Goal: Task Accomplishment & Management: Manage account settings

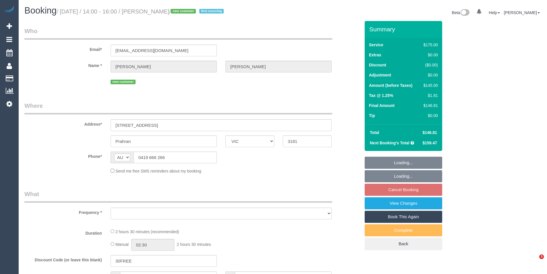
select select "VIC"
select select "string:stripe-pm_1RzxHd2GScqysDRVIXLl5oHx"
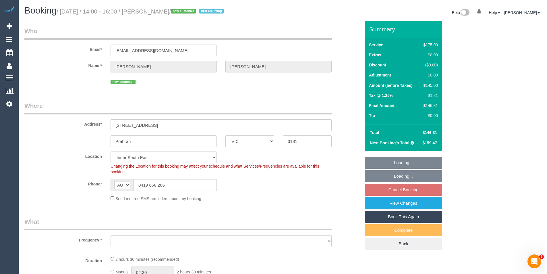
select select "object:848"
select select "150"
select select "number:29"
select select "number:14"
select select "number:19"
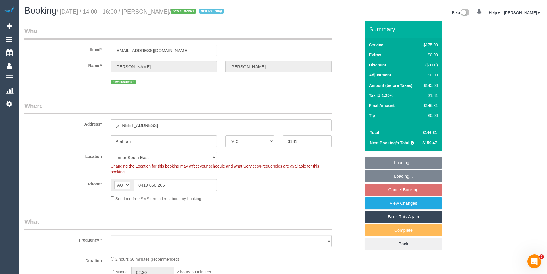
select select "number:22"
select select "number:35"
select select "number:13"
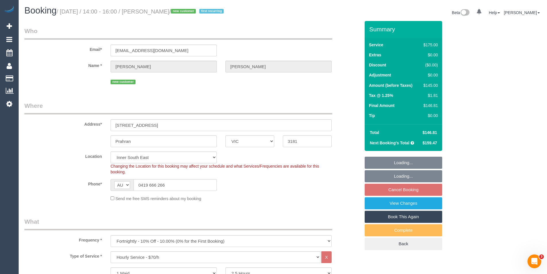
select select "object:853"
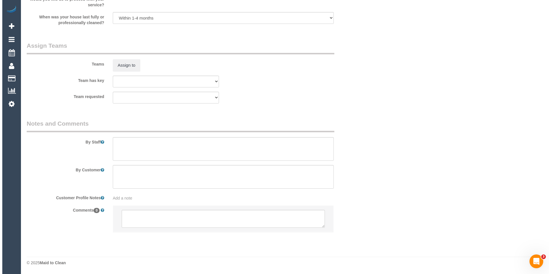
scroll to position [680, 0]
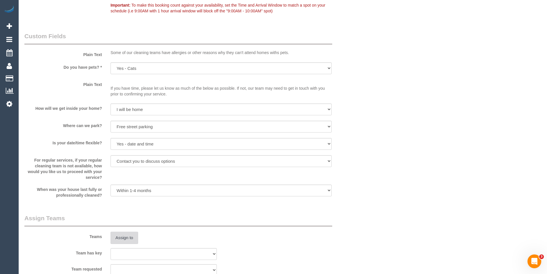
click at [133, 236] on button "Assign to" at bounding box center [125, 237] width 28 height 12
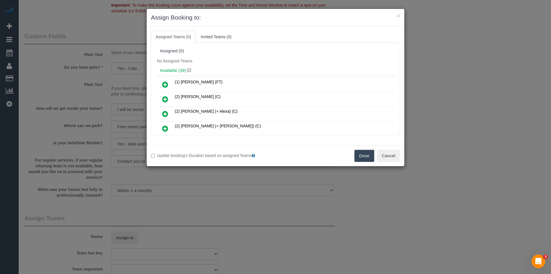
scroll to position [360, 0]
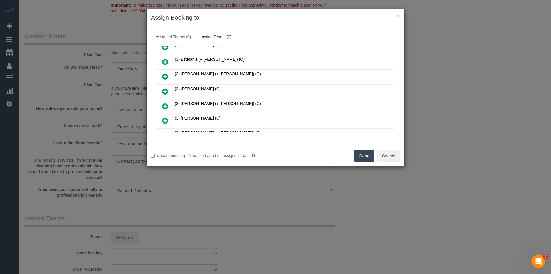
click at [164, 92] on icon at bounding box center [165, 91] width 6 height 7
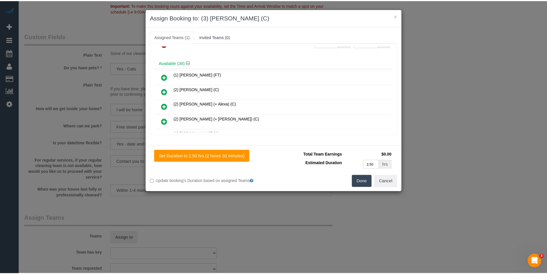
scroll to position [0, 0]
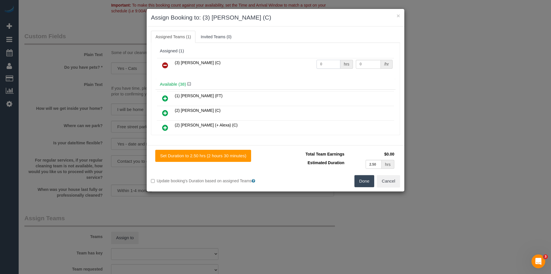
drag, startPoint x: 332, startPoint y: 64, endPoint x: 250, endPoint y: 66, distance: 82.7
click at [252, 67] on tr "(3) Imanuil Afiuo (C) 0 hrs 0 /hr" at bounding box center [275, 65] width 237 height 15
type input "2.5"
type input "35"
click at [366, 179] on button "Done" at bounding box center [365, 181] width 20 height 12
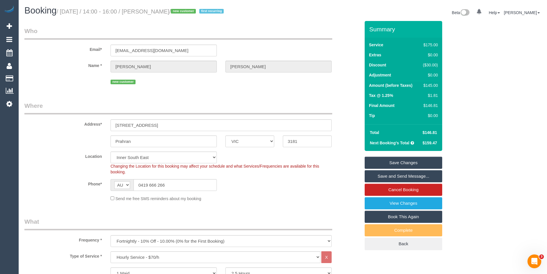
click at [396, 178] on link "Save and Send Message..." at bounding box center [404, 176] width 78 height 12
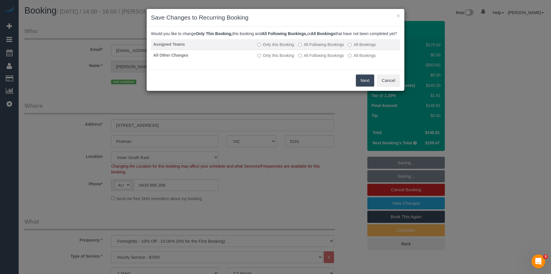
click at [313, 47] on label "All Following Bookings" at bounding box center [321, 45] width 46 height 6
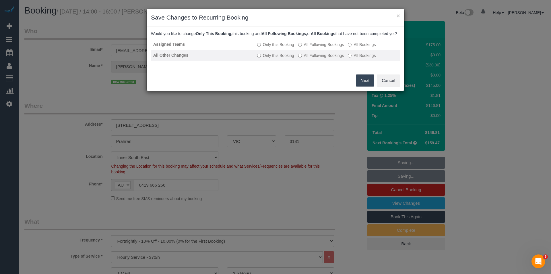
click at [315, 58] on label "All Following Bookings" at bounding box center [321, 56] width 46 height 6
click at [363, 83] on button "Save" at bounding box center [365, 80] width 20 height 12
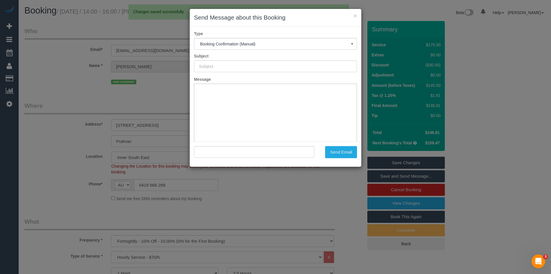
type input "Booking Confirmed"
type input ""Damien Burgess" <damos66@gmail.com>"
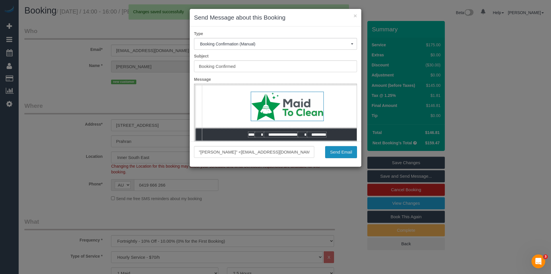
click at [344, 154] on button "Send Email" at bounding box center [341, 152] width 32 height 12
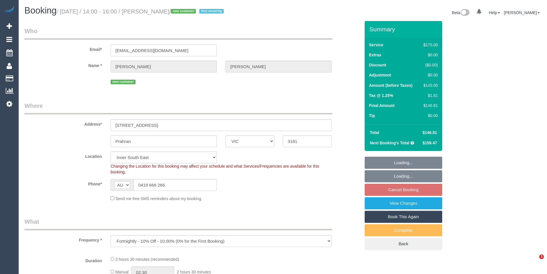
select select "VIC"
select select "object:695"
select select "string:stripe-pm_1RzxHd2GScqysDRVIXLl5oHx"
select select "number:29"
select select "number:14"
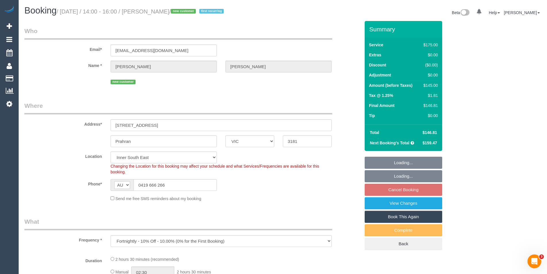
select select "number:19"
select select "number:22"
select select "number:35"
select select "number:13"
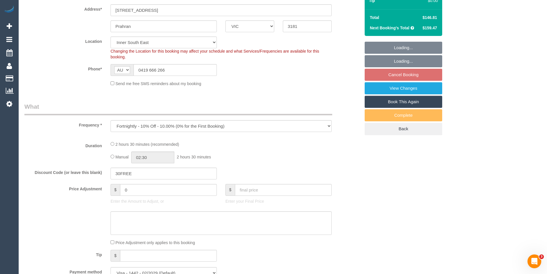
select select "150"
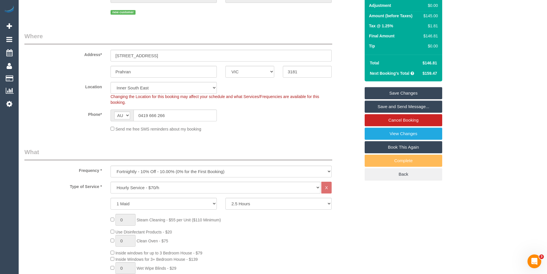
scroll to position [12, 0]
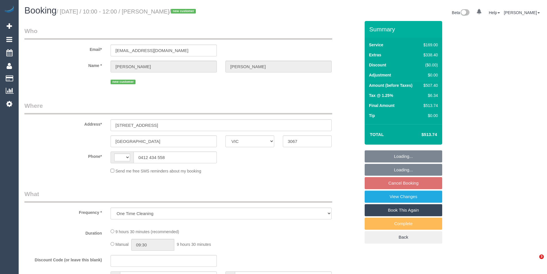
select select "VIC"
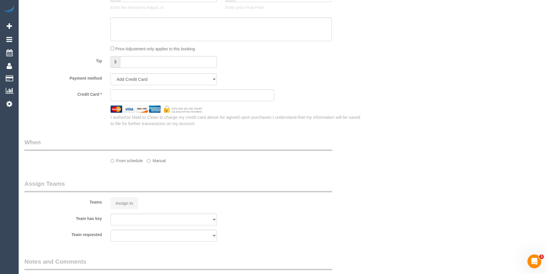
scroll to position [287, 0]
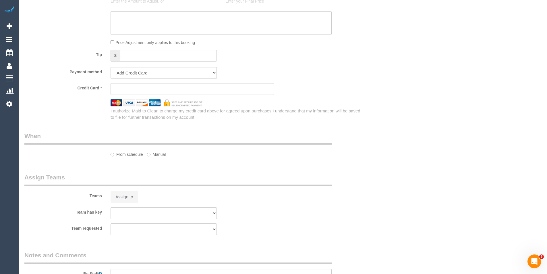
select select "string:AU"
select select "number:28"
select select "number:14"
select select "number:20"
select select "number:22"
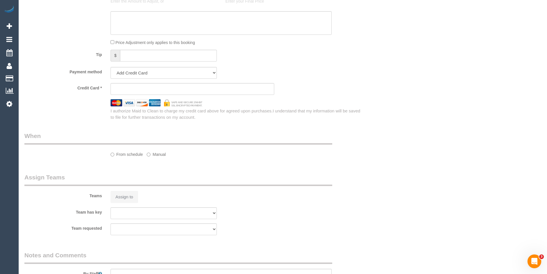
select select "number:26"
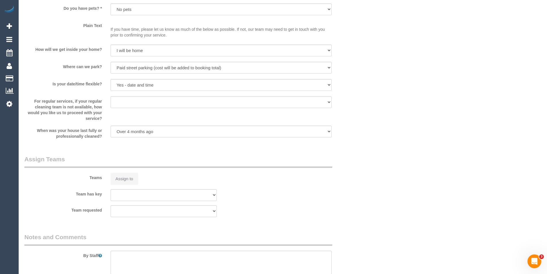
select select "string:stripe-pm_1S2nlZ2GScqysDRVqQYYNbBa"
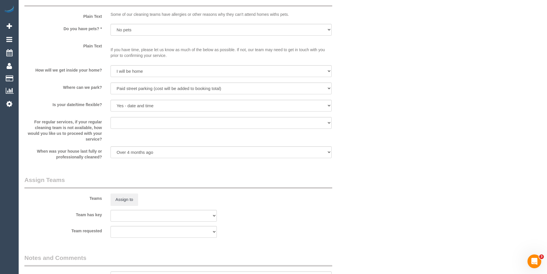
select select "object:1586"
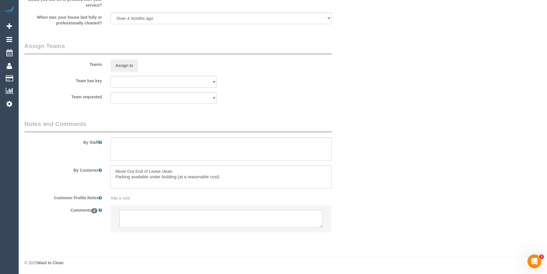
select select "spot3"
click at [171, 221] on textarea at bounding box center [220, 219] width 203 height 18
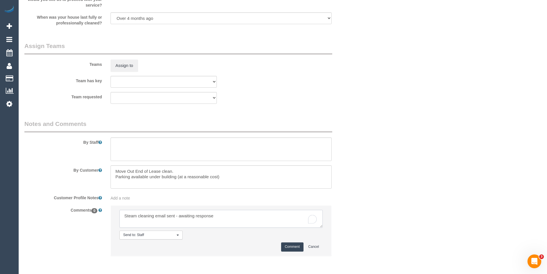
type textarea "Steam cleaning email sent - awaiting response"
click at [289, 247] on button "Comment" at bounding box center [292, 246] width 22 height 9
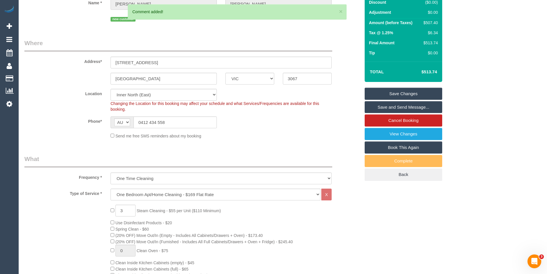
scroll to position [0, 0]
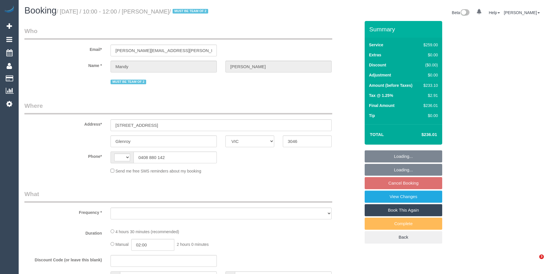
select select "VIC"
select select "string:stripe-pm_1RsBHc2GScqysDRVWNAQP5JR"
select select "number:28"
select select "number:14"
select select "number:19"
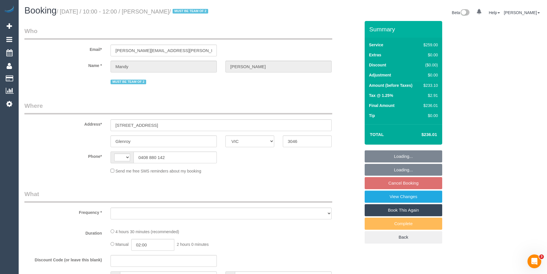
select select "number:23"
select select "number:34"
select select "number:11"
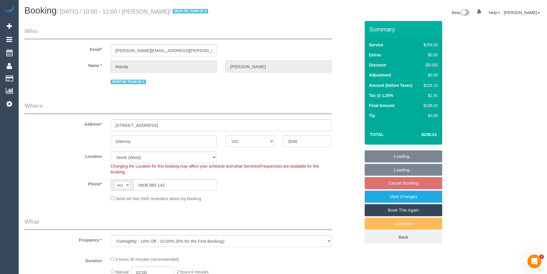
select select "string:AU"
select select "object:844"
select select "spot3"
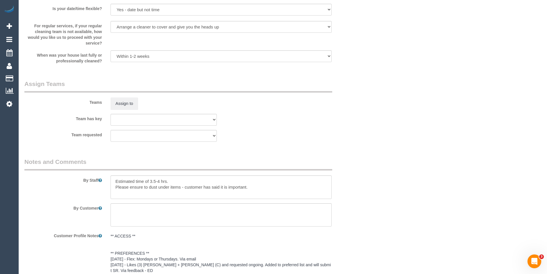
scroll to position [833, 0]
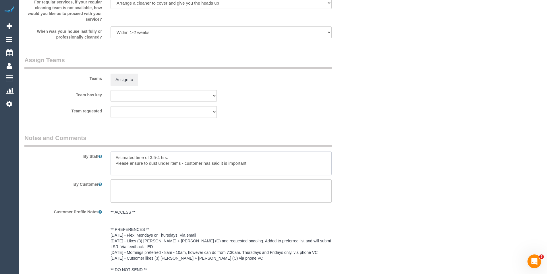
drag, startPoint x: 159, startPoint y: 157, endPoint x: 178, endPoint y: 154, distance: 19.3
click at [159, 157] on textarea at bounding box center [221, 163] width 221 height 24
click at [192, 170] on textarea "To enrich screen reader interactions, please activate Accessibility in Grammarl…" at bounding box center [221, 163] width 221 height 24
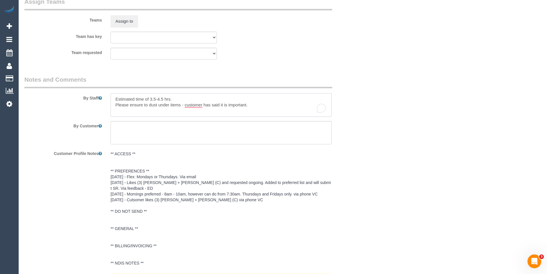
scroll to position [804, 0]
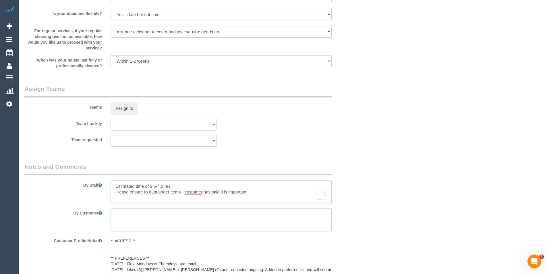
click at [115, 182] on textarea "To enrich screen reader interactions, please activate Accessibility in Grammarl…" at bounding box center [221, 192] width 221 height 24
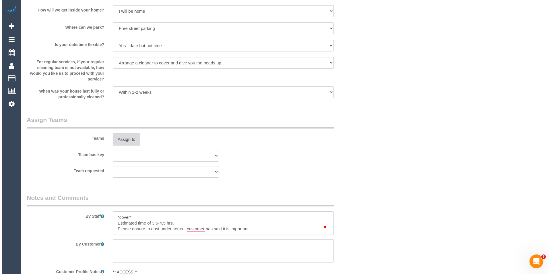
scroll to position [746, 0]
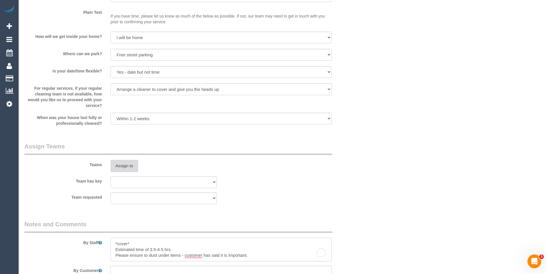
type textarea "*cover* Estimated time of 3.5-4.5 hrs. Please ensure to dust under items - cust…"
click at [135, 163] on button "Assign to" at bounding box center [125, 166] width 28 height 12
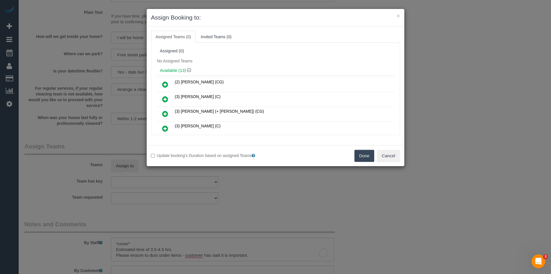
scroll to position [67, 0]
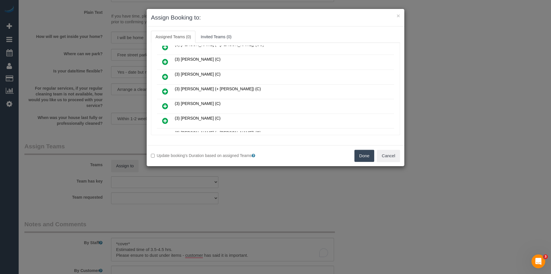
click at [167, 91] on icon at bounding box center [165, 91] width 6 height 7
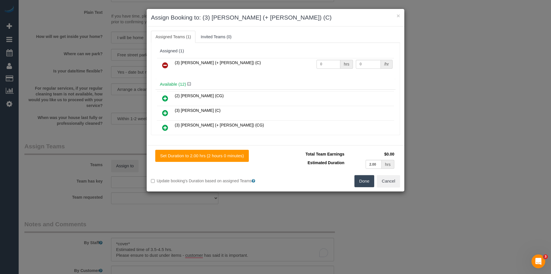
scroll to position [125, 0]
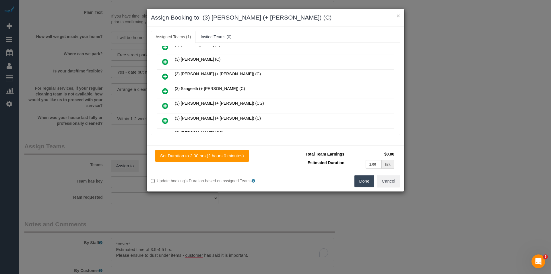
click at [164, 91] on icon at bounding box center [165, 91] width 6 height 7
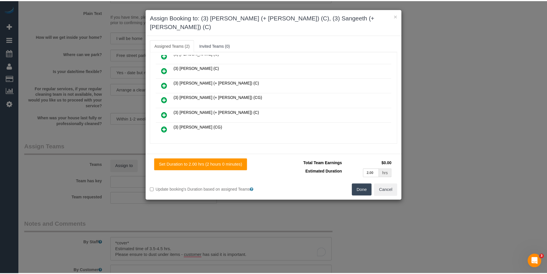
scroll to position [0, 0]
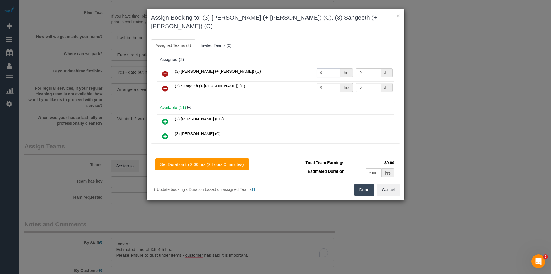
drag, startPoint x: 328, startPoint y: 64, endPoint x: 294, endPoint y: 65, distance: 34.2
click at [294, 67] on tr "(3) Kaveen (+ Sangeeth) (C) 0 hrs 0 /hr" at bounding box center [275, 74] width 237 height 15
type input "1"
type input "75"
drag, startPoint x: 321, startPoint y: 78, endPoint x: 315, endPoint y: 78, distance: 5.7
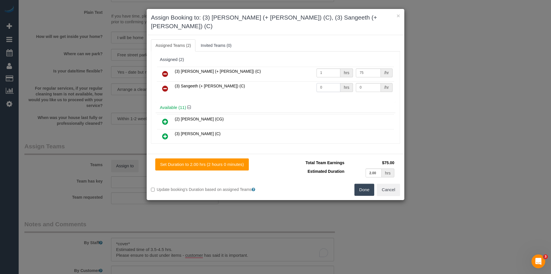
click at [317, 83] on input "0" at bounding box center [329, 87] width 24 height 9
type input "1"
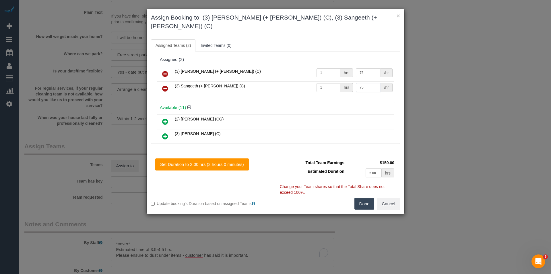
type input "75"
click at [365, 198] on button "Done" at bounding box center [365, 204] width 20 height 12
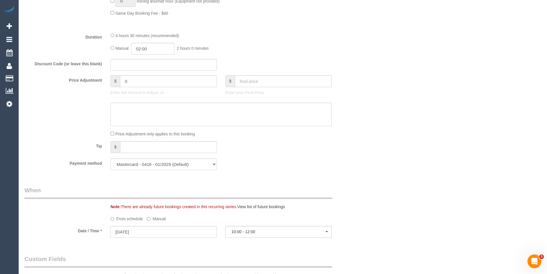
scroll to position [402, 0]
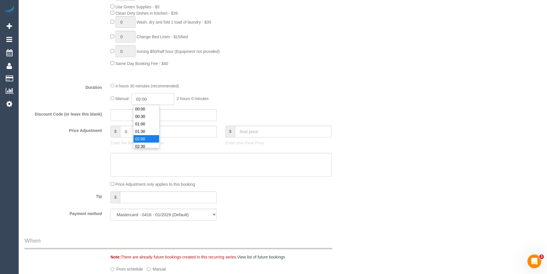
click at [171, 100] on input "02:00" at bounding box center [152, 99] width 43 height 12
click at [150, 116] on li "02:00" at bounding box center [146, 116] width 26 height 7
click at [155, 95] on input "02:00" at bounding box center [152, 99] width 43 height 12
type input "02:15"
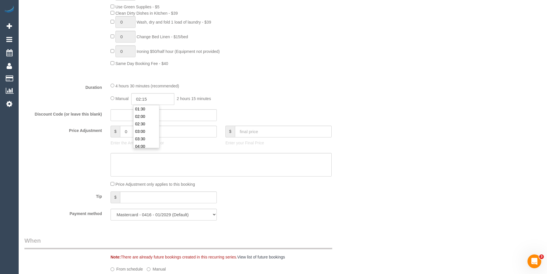
click at [287, 98] on div "Manual 02:15 2 hours 15 minutes" at bounding box center [221, 99] width 221 height 12
select select "spot20"
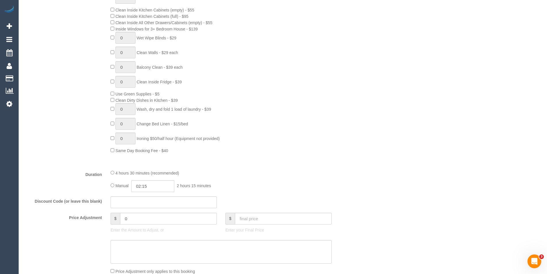
select select "spot37"
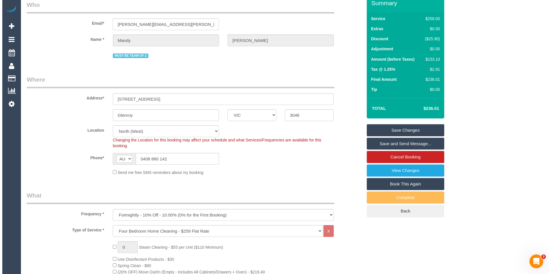
scroll to position [0, 0]
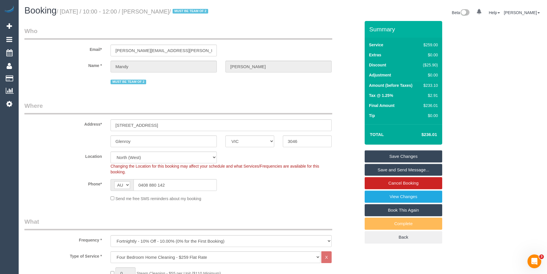
click at [400, 170] on link "Save and Send Message..." at bounding box center [404, 170] width 78 height 12
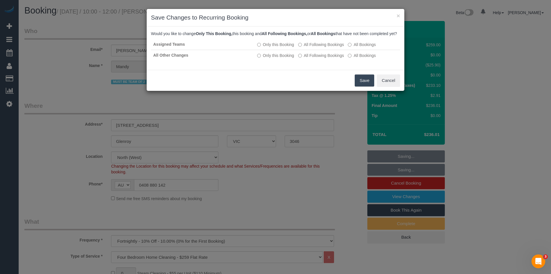
click at [360, 86] on button "Save" at bounding box center [365, 80] width 20 height 12
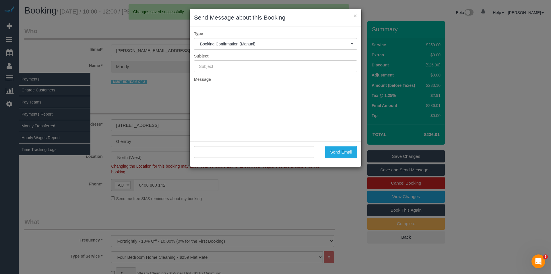
type input "Booking Confirmed"
type input ""Mandy McNally" <mandy.mcnally@cba.com.au>"
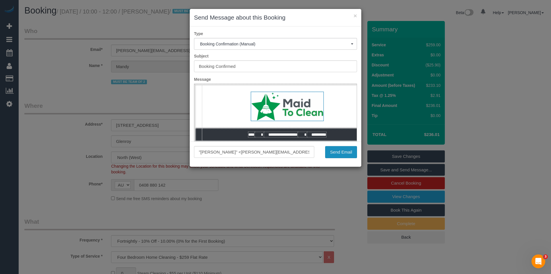
click at [338, 150] on button "Send Email" at bounding box center [341, 152] width 32 height 12
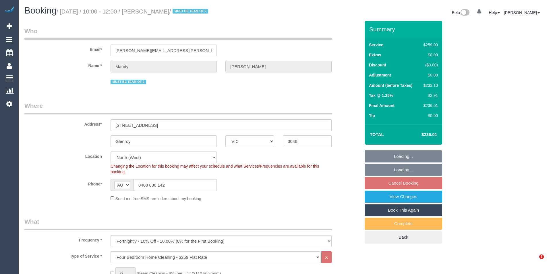
select select "VIC"
select select "object:704"
select select "number:28"
select select "number:14"
select select "number:19"
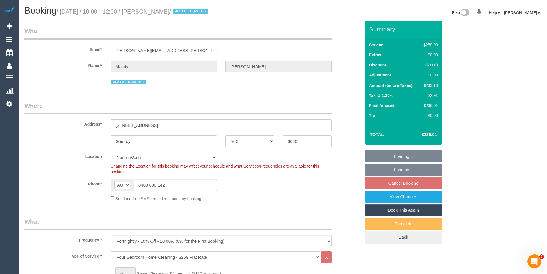
select select "number:23"
select select "number:34"
select select "number:11"
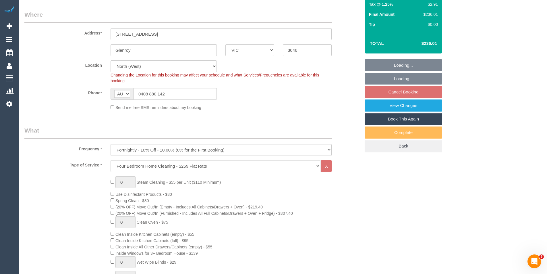
select select "spot3"
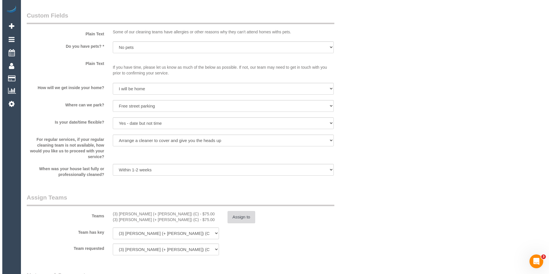
scroll to position [718, 0]
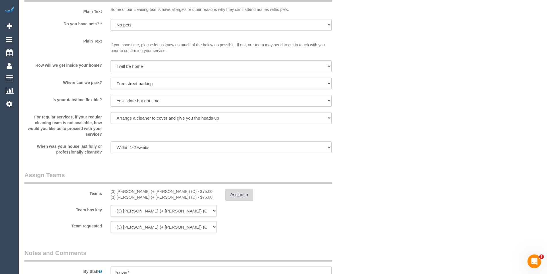
click at [245, 191] on button "Assign to" at bounding box center [239, 194] width 28 height 12
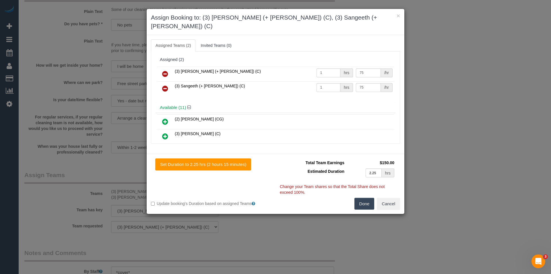
click at [165, 70] on icon at bounding box center [165, 73] width 6 height 7
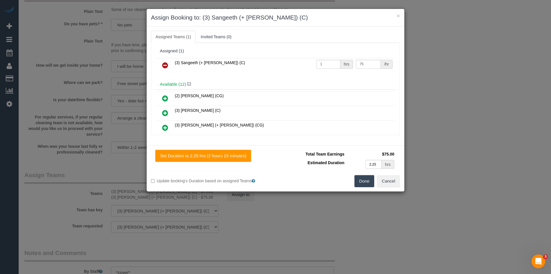
click at [165, 65] on icon at bounding box center [165, 65] width 6 height 7
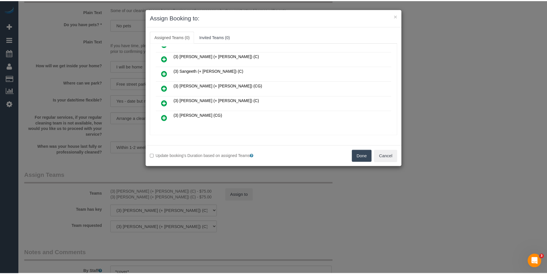
scroll to position [144, 0]
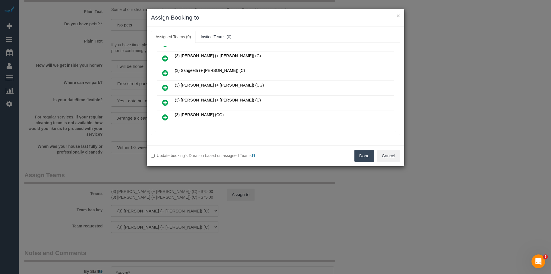
click at [225, 181] on div "× Assign Booking to: Assigned Teams (0) Invited Teams (0) Assigned (0) No Assig…" at bounding box center [275, 137] width 551 height 274
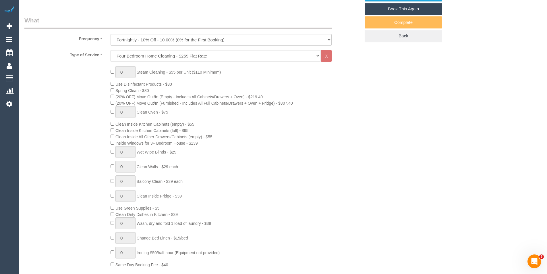
scroll to position [29, 0]
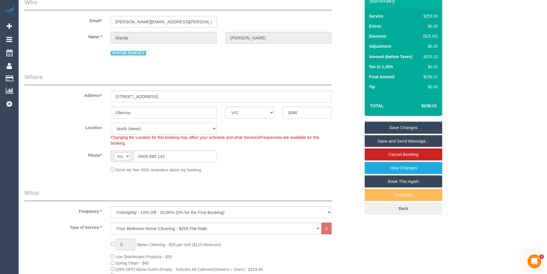
click at [156, 131] on select "Office City East (North) East (South) Inner East Inner North (East) Inner North…" at bounding box center [164, 129] width 106 height 12
select select "50"
click at [111, 123] on select "Office City East (North) East (South) Inner East Inner North (East) Inner North…" at bounding box center [164, 129] width 106 height 12
click at [258, 169] on div "Send me free SMS reminders about my booking" at bounding box center [221, 169] width 230 height 6
select select "object:4903"
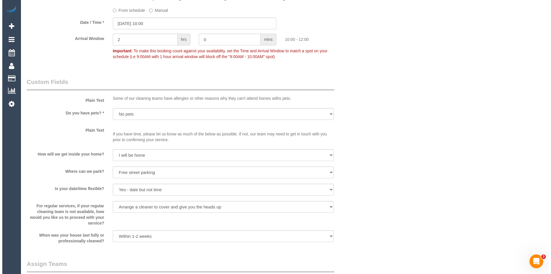
scroll to position [804, 0]
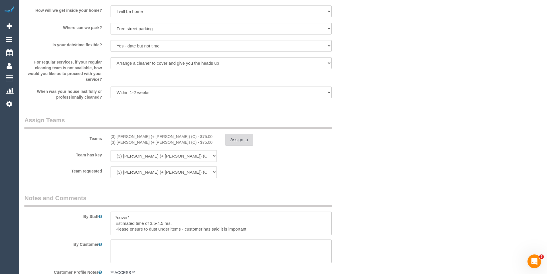
click at [244, 140] on button "Assign to" at bounding box center [239, 139] width 28 height 12
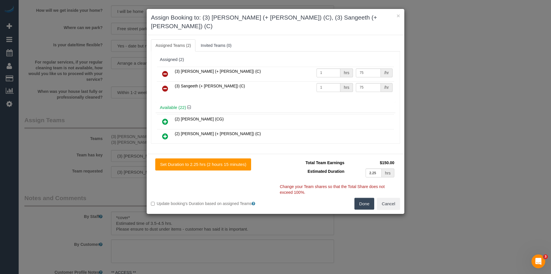
click at [166, 70] on icon at bounding box center [165, 73] width 6 height 7
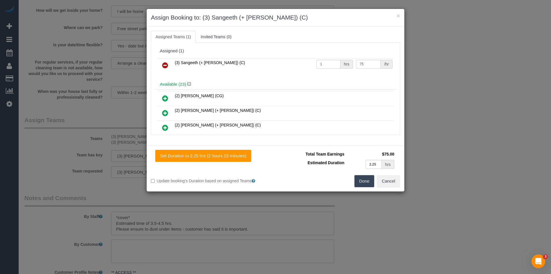
click at [166, 62] on icon at bounding box center [165, 65] width 6 height 7
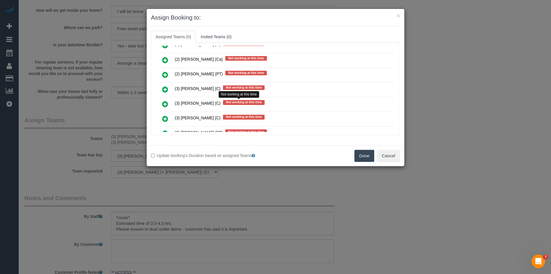
scroll to position [990, 0]
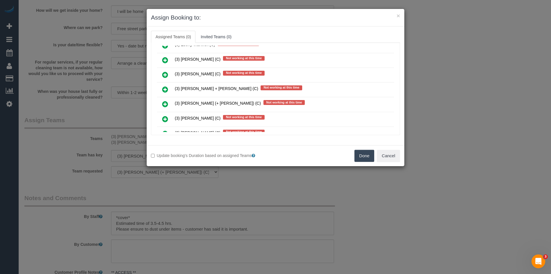
click at [166, 91] on icon at bounding box center [165, 89] width 6 height 7
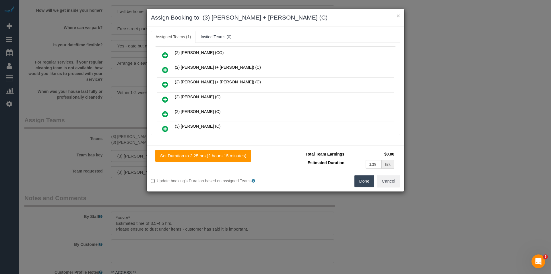
scroll to position [0, 0]
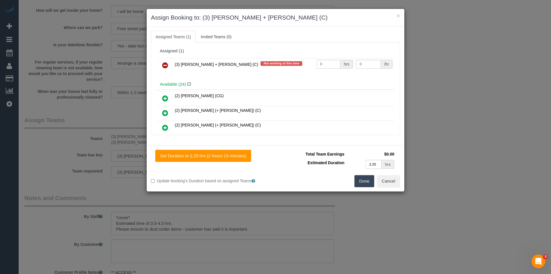
click at [429, 130] on div "× Assign Booking to: (3) Gurdeep + Kamalpreet (C) Assigned Teams (1) Invited Te…" at bounding box center [275, 137] width 551 height 274
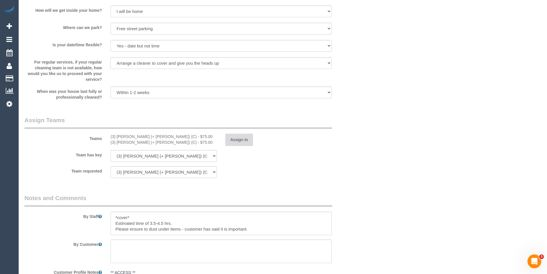
click at [246, 138] on button "Assign to" at bounding box center [239, 139] width 28 height 12
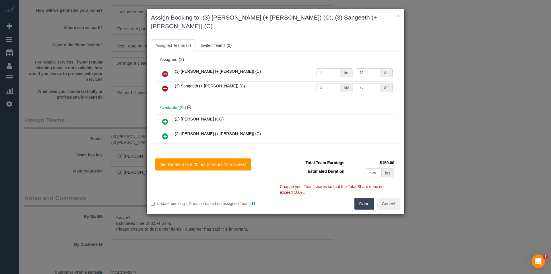
click at [165, 70] on icon at bounding box center [165, 73] width 6 height 7
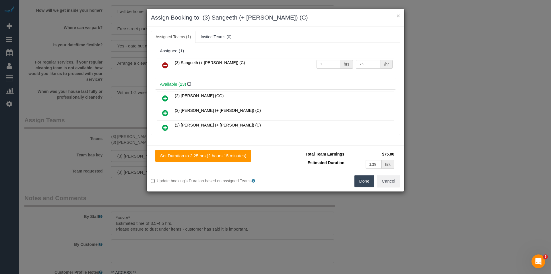
click at [165, 62] on icon at bounding box center [165, 65] width 6 height 7
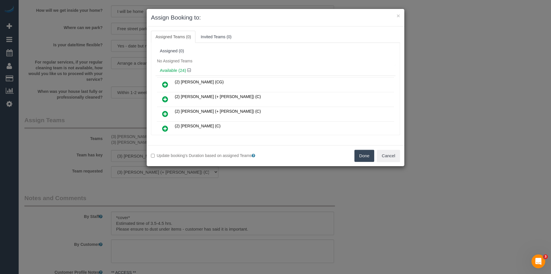
scroll to position [990, 0]
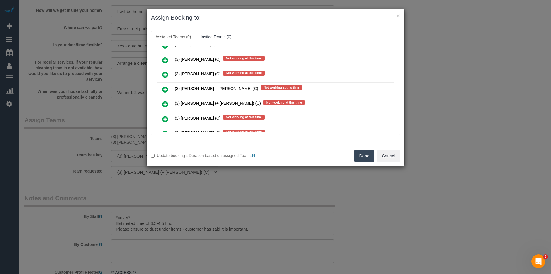
click at [168, 90] on icon at bounding box center [165, 89] width 6 height 7
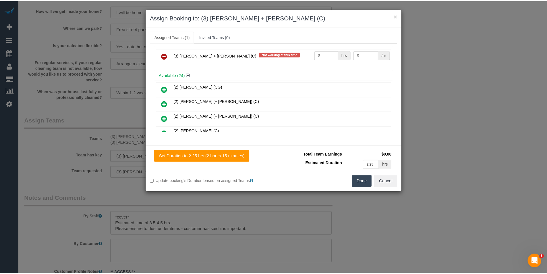
scroll to position [0, 0]
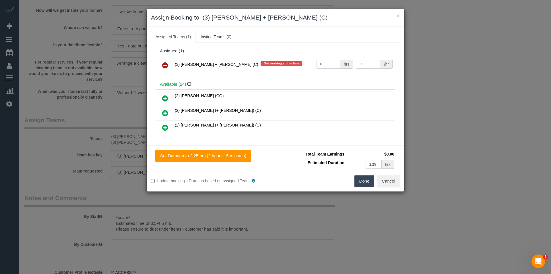
drag, startPoint x: 331, startPoint y: 62, endPoint x: 262, endPoint y: 63, distance: 68.9
click at [266, 66] on tr "(3) Gurdeep + Kamalpreet (C) Not working at this time 0 hrs 0 /hr" at bounding box center [275, 65] width 237 height 15
type input "1"
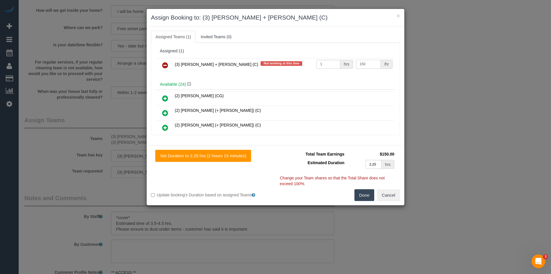
type input "150"
click at [365, 190] on button "Done" at bounding box center [365, 195] width 20 height 12
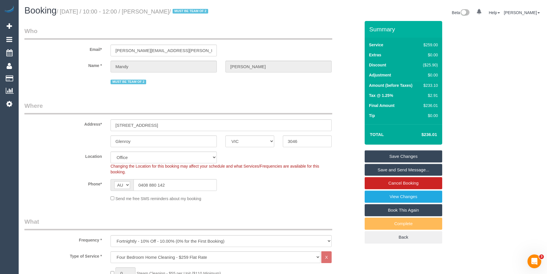
click at [397, 154] on link "Save Changes" at bounding box center [404, 156] width 78 height 12
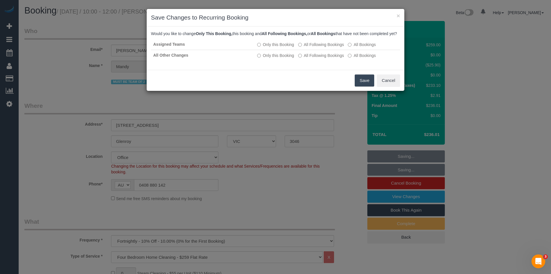
click at [360, 86] on button "Save" at bounding box center [365, 80] width 20 height 12
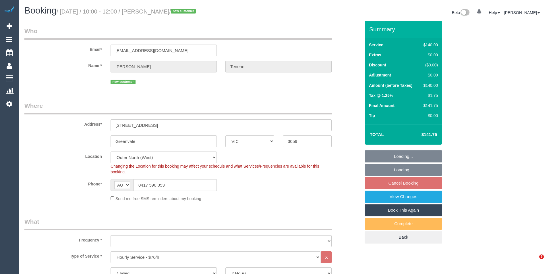
select select "VIC"
select select "number:27"
select select "number:14"
select select "number:18"
select select "number:36"
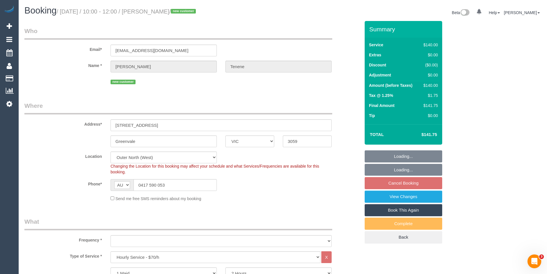
select select "object:1250"
select select "spot3"
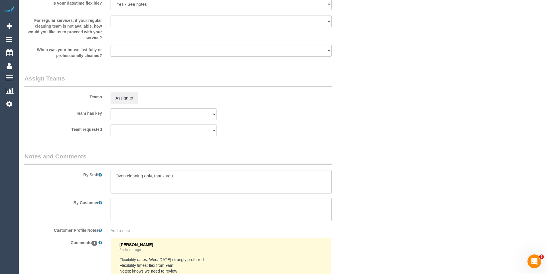
scroll to position [746, 0]
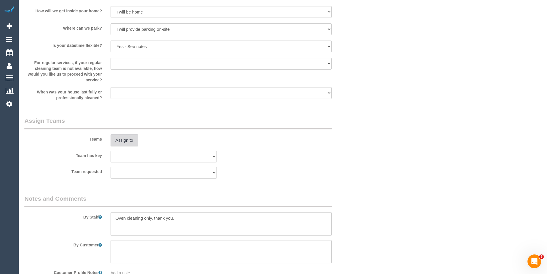
click at [127, 141] on button "Assign to" at bounding box center [125, 140] width 28 height 12
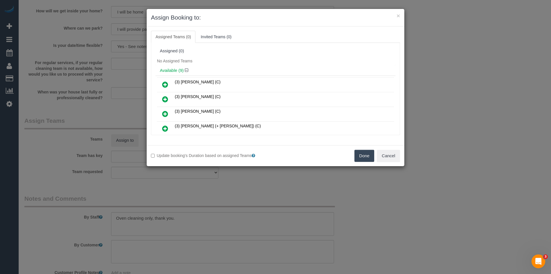
click at [163, 115] on icon at bounding box center [165, 113] width 6 height 7
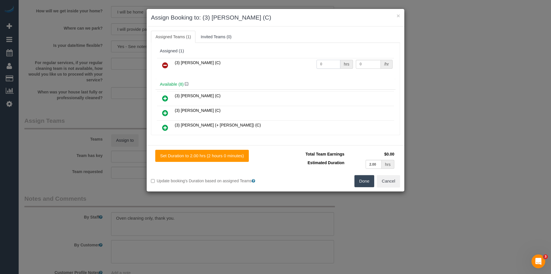
drag, startPoint x: 326, startPoint y: 64, endPoint x: 265, endPoint y: 69, distance: 62.0
click at [265, 69] on tr "(3) [PERSON_NAME] (C) 0 hrs 0 /hr" at bounding box center [275, 65] width 237 height 15
type input "2"
type input "3"
type input "35"
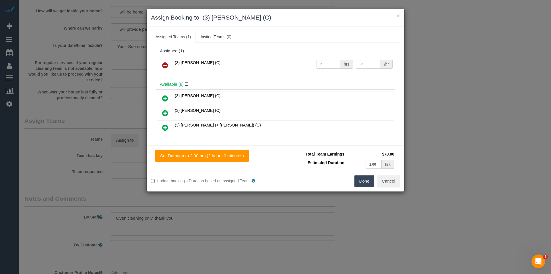
click at [363, 183] on button "Done" at bounding box center [365, 181] width 20 height 12
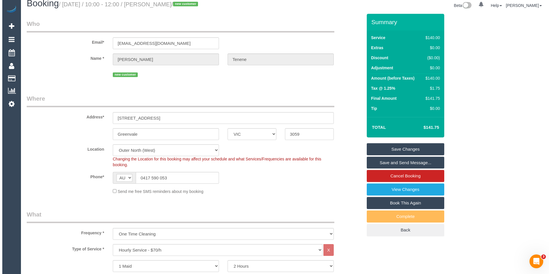
scroll to position [0, 0]
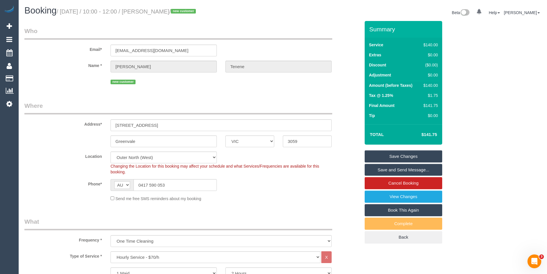
click at [429, 171] on link "Save and Send Message..." at bounding box center [404, 170] width 78 height 12
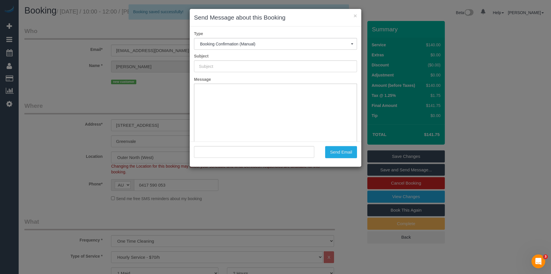
type input "Booking Confirmed"
type input ""[PERSON_NAME]" <[EMAIL_ADDRESS][DOMAIN_NAME]>"
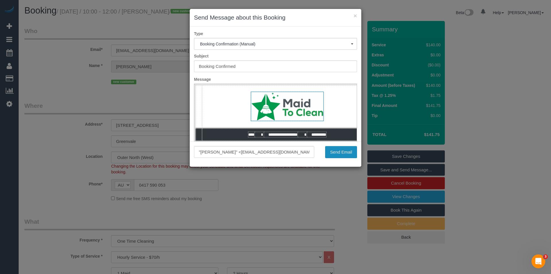
click at [331, 156] on button "Send Email" at bounding box center [341, 152] width 32 height 12
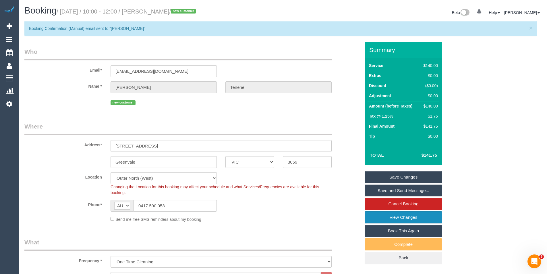
click at [400, 220] on link "View Changes" at bounding box center [404, 217] width 78 height 12
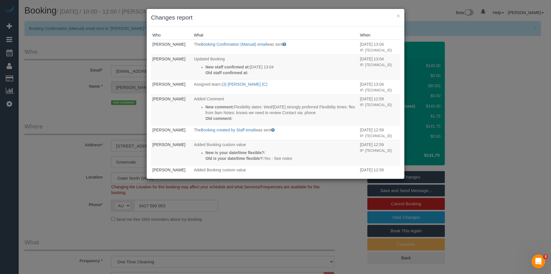
click at [62, 140] on div "× Changes report Who What When Bronie Bryant The Booking Confirmation (Manual) …" at bounding box center [275, 137] width 551 height 274
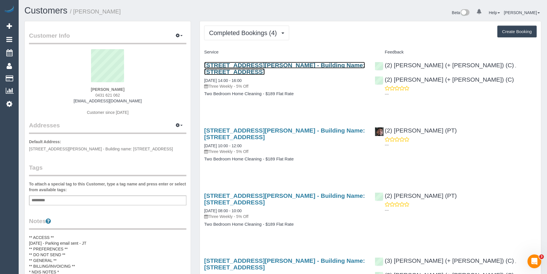
click at [322, 67] on link "[STREET_ADDRESS][PERSON_NAME] - Building Name: [STREET_ADDRESS]" at bounding box center [284, 68] width 161 height 13
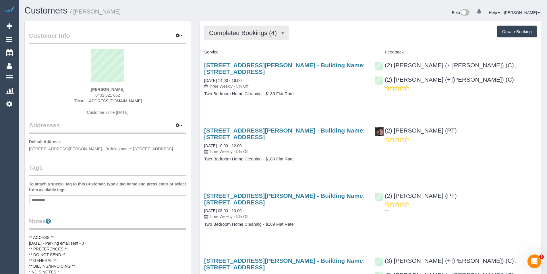
click at [254, 38] on button "Completed Bookings (4)" at bounding box center [246, 33] width 85 height 15
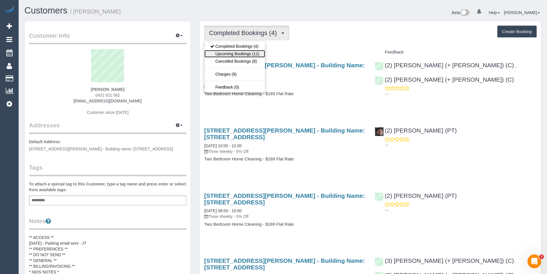
click at [255, 54] on link "Upcoming Bookings (11)" at bounding box center [234, 53] width 61 height 7
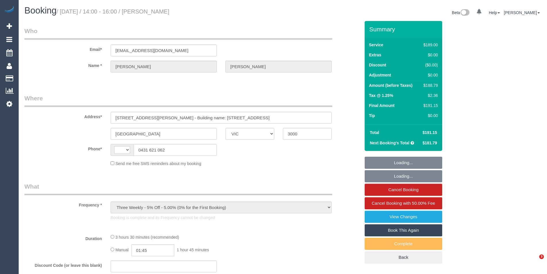
select select "VIC"
select select "string:stripe-pm_1R4UuA2GScqysDRV5eIcah3m"
select select "number:28"
select select "number:14"
select select "number:20"
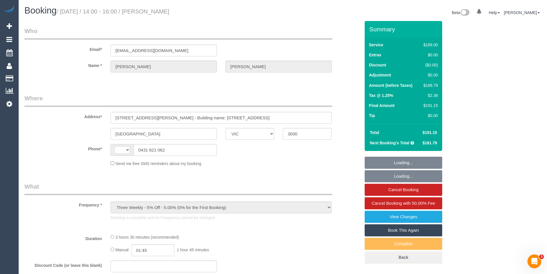
select select "number:22"
select select "number:33"
select select "number:26"
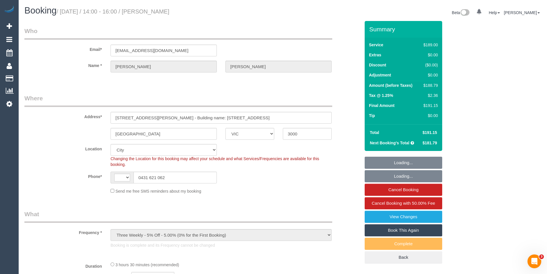
select select "object:474"
select select "string:AU"
select select "spot1"
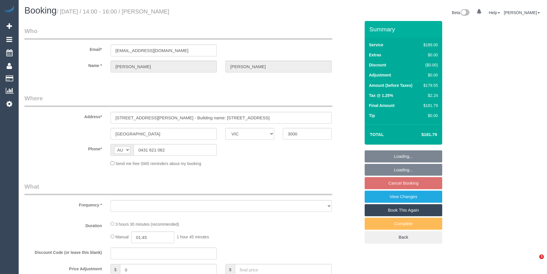
select select "VIC"
select select "string:stripe-pm_1R4UuA2GScqysDRV5eIcah3m"
select select "number:28"
select select "number:14"
select select "number:20"
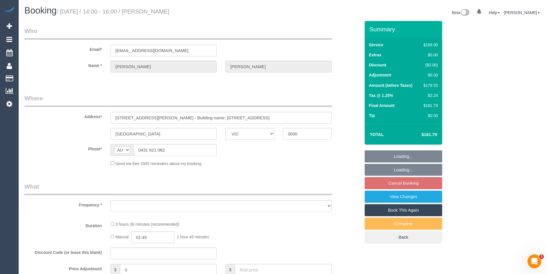
select select "number:22"
select select "number:33"
select select "number:26"
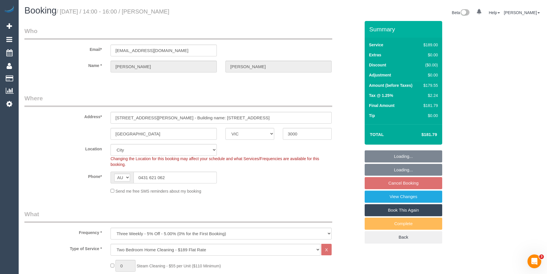
select select "object:1177"
select select "spot4"
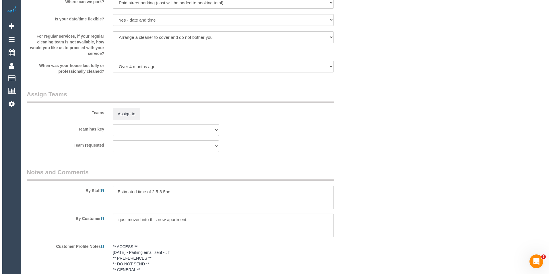
scroll to position [780, 0]
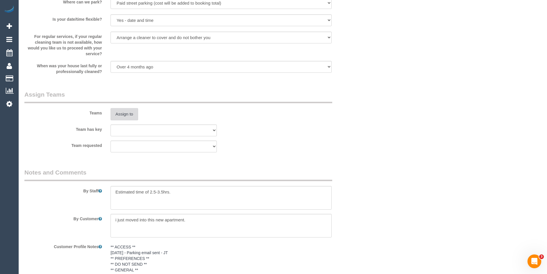
click at [131, 114] on button "Assign to" at bounding box center [125, 114] width 28 height 12
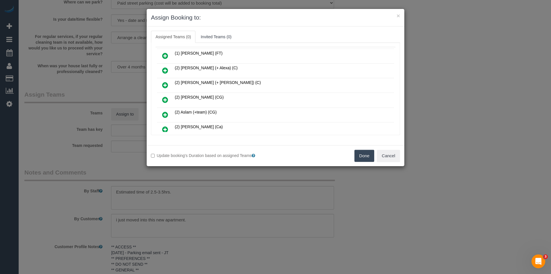
scroll to position [228, 0]
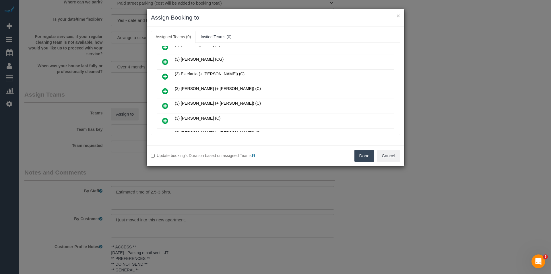
click at [165, 90] on icon at bounding box center [165, 91] width 6 height 7
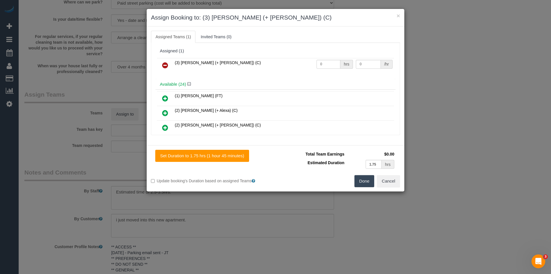
scroll to position [345, 0]
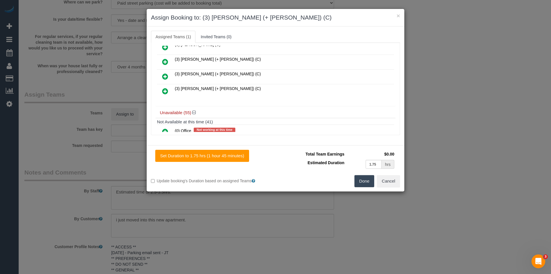
click at [166, 89] on icon at bounding box center [165, 91] width 6 height 7
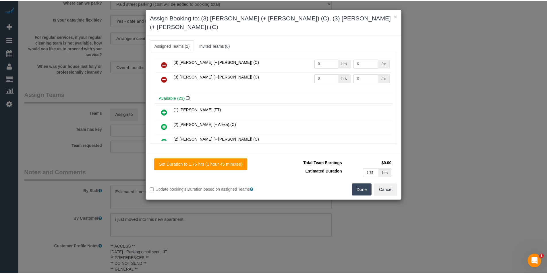
scroll to position [0, 0]
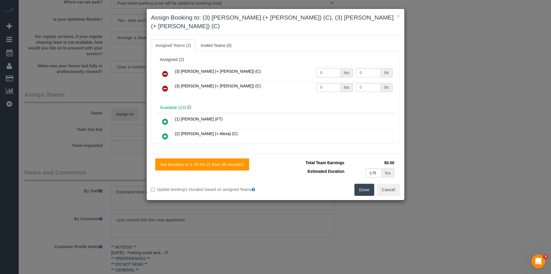
drag, startPoint x: 324, startPoint y: 64, endPoint x: 268, endPoint y: 71, distance: 56.7
click at [274, 69] on tr "(3) Felipe (+ Tatiana) (C) 0 hrs 0 /hr" at bounding box center [275, 74] width 237 height 15
type input "1"
type input "57.5"
drag, startPoint x: 326, startPoint y: 78, endPoint x: 300, endPoint y: 78, distance: 26.1
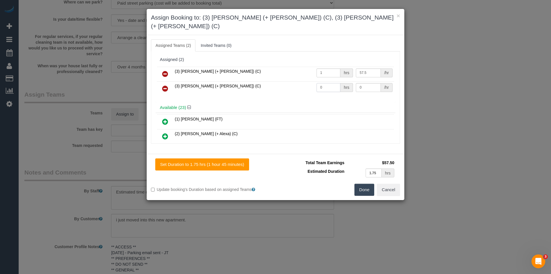
click at [302, 81] on tr "(3) Tatiana (+ Felipe) (C) 0 hrs 0 /hr" at bounding box center [275, 88] width 237 height 15
type input "1"
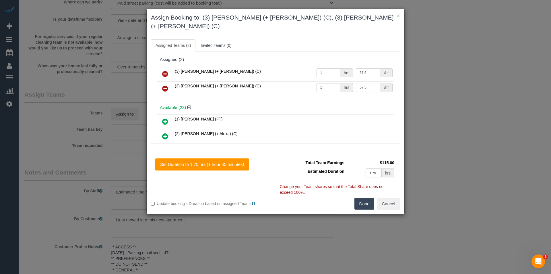
type input "57.5"
click at [359, 198] on button "Done" at bounding box center [365, 204] width 20 height 12
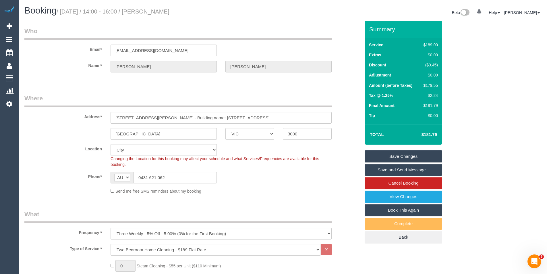
click at [379, 169] on link "Save and Send Message..." at bounding box center [404, 170] width 78 height 12
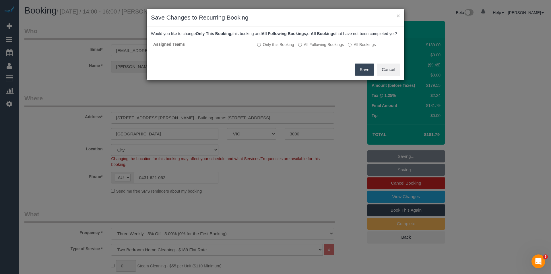
click at [363, 75] on button "Save" at bounding box center [365, 69] width 20 height 12
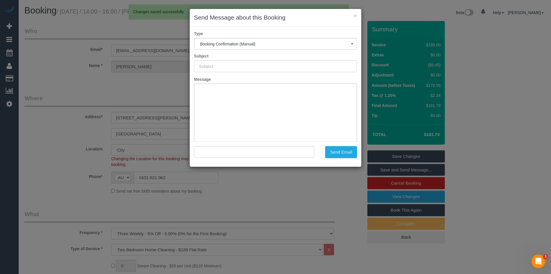
type input "Booking Confirmed"
type input ""Evelyn Nguyen" <hngney@gmail.com>"
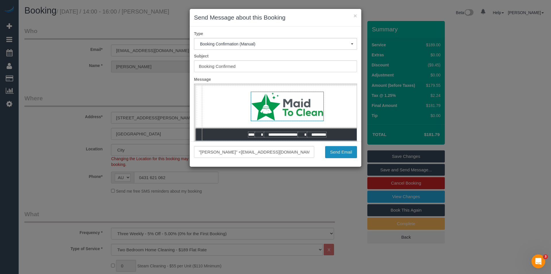
click at [333, 151] on button "Send Email" at bounding box center [341, 152] width 32 height 12
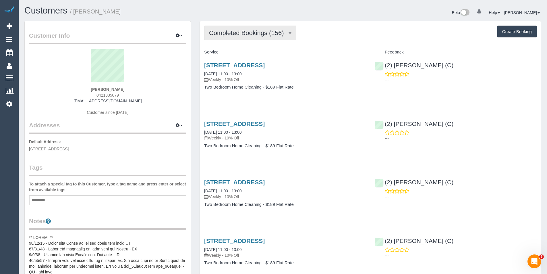
click at [241, 35] on span "Completed Bookings (156)" at bounding box center [248, 32] width 78 height 7
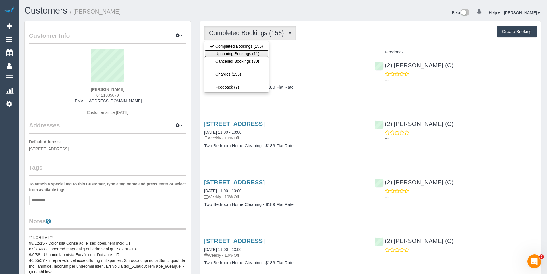
click at [245, 54] on link "Upcoming Bookings (11)" at bounding box center [236, 53] width 64 height 7
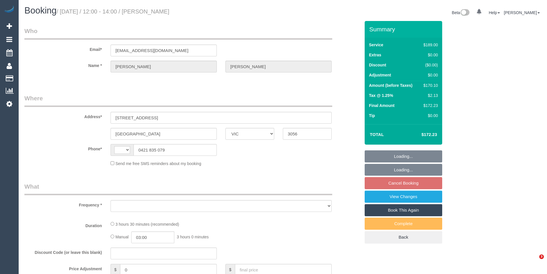
select select "VIC"
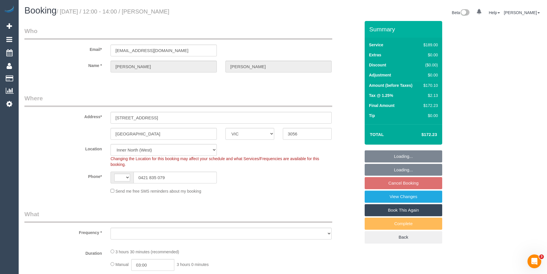
select select "string:AU"
select select "object:529"
select select "string:stripe-pm_1RZLGk2GScqysDRVMojLpH94"
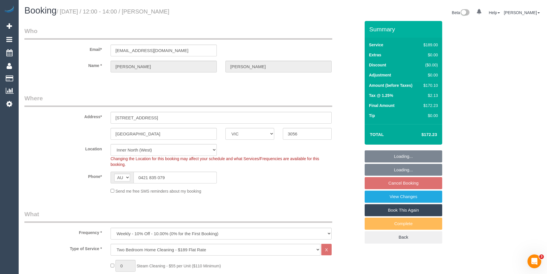
select select "spot5"
select select "number:29"
select select "number:35"
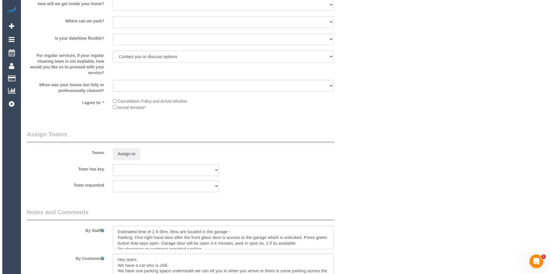
scroll to position [775, 0]
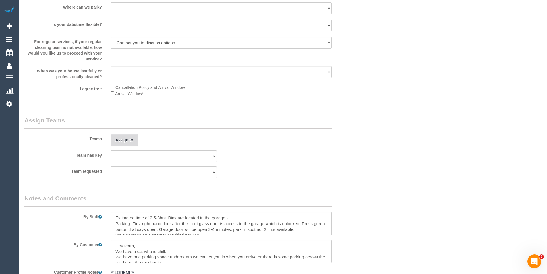
click at [125, 140] on button "Assign to" at bounding box center [125, 140] width 28 height 12
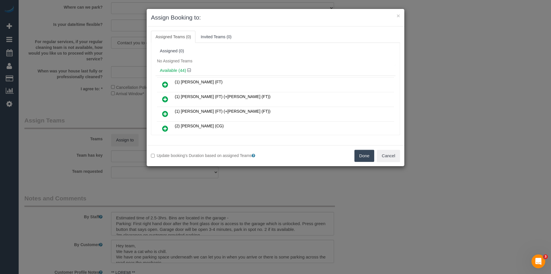
scroll to position [258, 0]
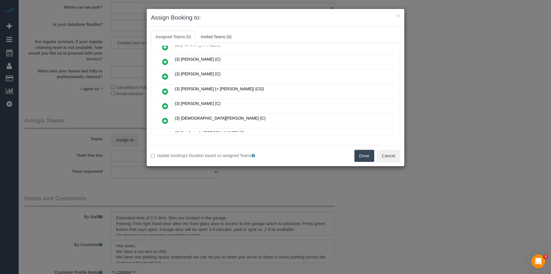
click at [168, 91] on link at bounding box center [164, 91] width 13 height 11
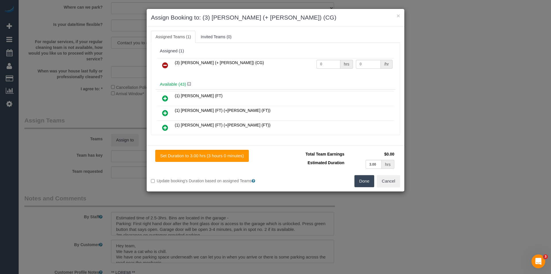
scroll to position [580, 0]
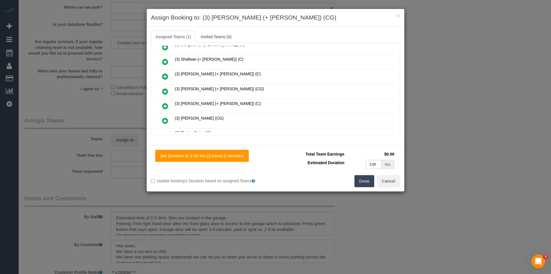
click at [165, 90] on icon at bounding box center [165, 91] width 6 height 7
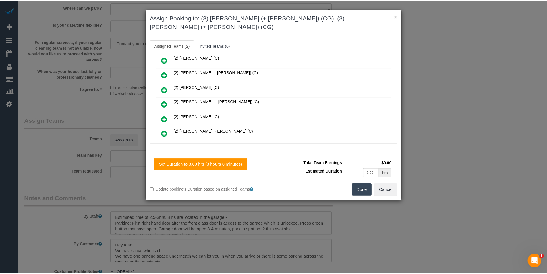
scroll to position [0, 0]
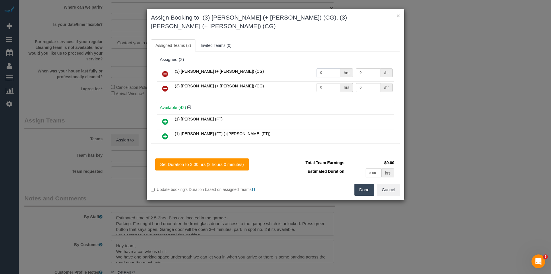
drag, startPoint x: 329, startPoint y: 61, endPoint x: 262, endPoint y: 60, distance: 66.6
click at [262, 67] on tr "(3) Amninder (+ Sohail) (CG) 0 hrs 0 /hr" at bounding box center [275, 74] width 237 height 15
type input "1"
type input "60"
drag, startPoint x: 332, startPoint y: 79, endPoint x: 256, endPoint y: 80, distance: 75.8
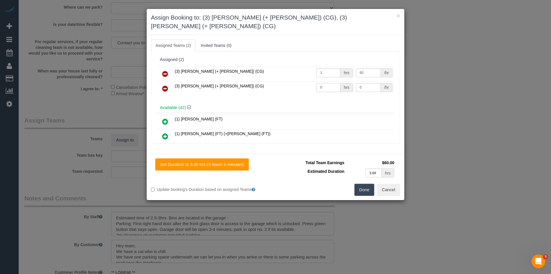
click at [269, 81] on tr "(3) Sohail (+ Amninder) (CG) 0 hrs 0 /hr" at bounding box center [275, 88] width 237 height 15
type input "1"
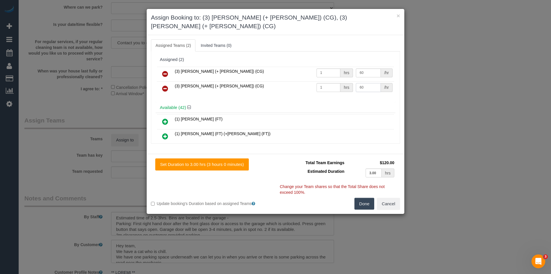
type input "60"
drag, startPoint x: 366, startPoint y: 196, endPoint x: 326, endPoint y: 188, distance: 41.0
click at [366, 198] on button "Done" at bounding box center [365, 204] width 20 height 12
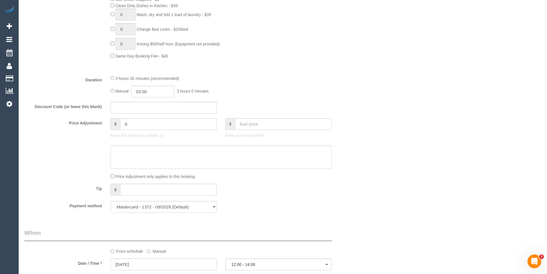
scroll to position [258, 0]
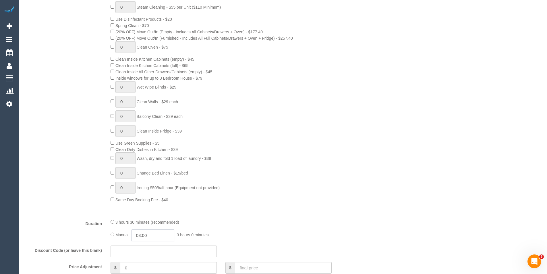
click at [163, 235] on input "03:00" at bounding box center [152, 235] width 43 height 12
type input "01:30"
click at [150, 198] on li "01:30" at bounding box center [146, 197] width 26 height 7
click at [251, 211] on div "Type of Service * Hourly Service - $70/h Hourly Service - $65/h Hourly Service …" at bounding box center [192, 99] width 336 height 229
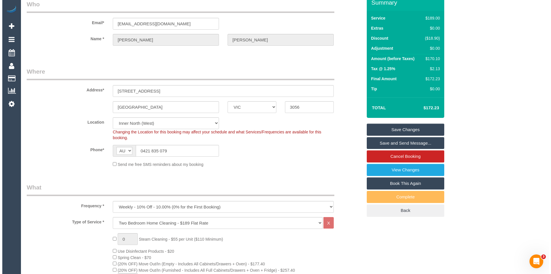
scroll to position [0, 0]
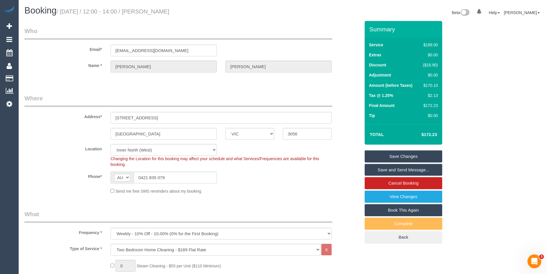
select select "spot30"
click at [403, 170] on link "Save and Send Message..." at bounding box center [404, 170] width 78 height 12
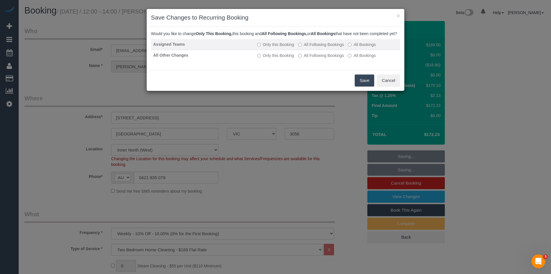
click at [306, 47] on label "All Following Bookings" at bounding box center [321, 45] width 46 height 6
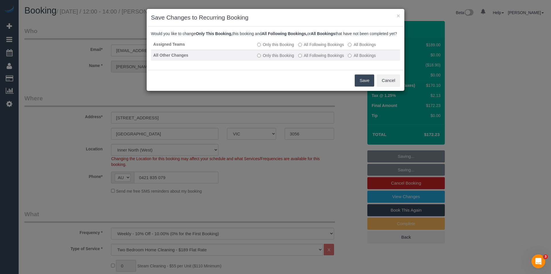
click at [309, 58] on label "All Following Bookings" at bounding box center [321, 56] width 46 height 6
click at [366, 86] on button "Save" at bounding box center [365, 80] width 20 height 12
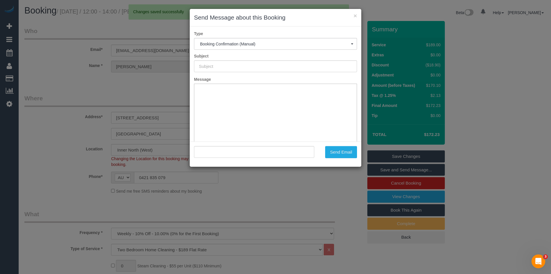
type input "Booking Confirmed"
type input ""Liam McIntyre" <liammcintyre@hotmail.com>"
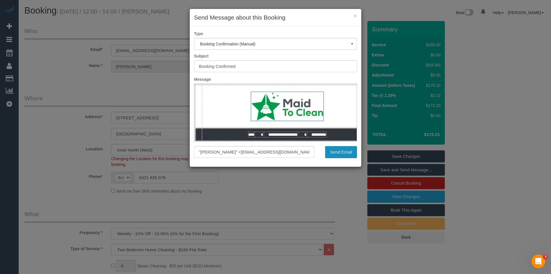
click at [342, 154] on button "Send Email" at bounding box center [341, 152] width 32 height 12
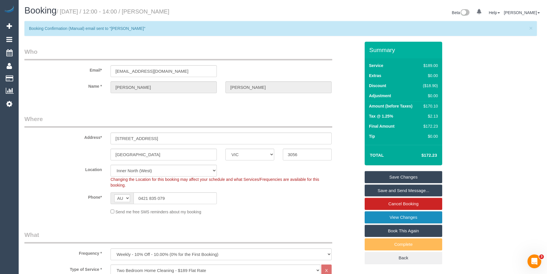
click at [392, 216] on link "View Changes" at bounding box center [404, 217] width 78 height 12
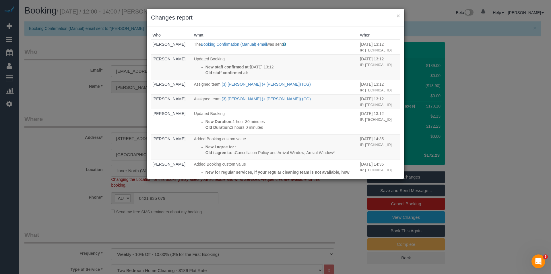
click at [258, 219] on div "× Changes report Who What When Bronie Bryant The Booking Confirmation (Manual) …" at bounding box center [275, 137] width 551 height 274
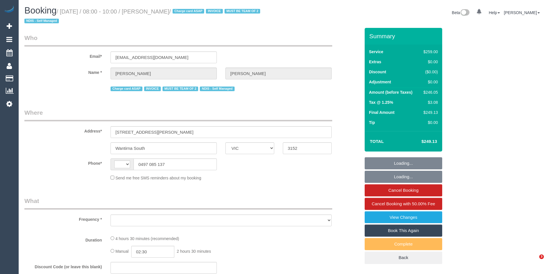
select select "VIC"
select select "string:AU"
select select "object:604"
select select "string:stripe-pm_1QuObe2GScqysDRV6ciYV9Fc"
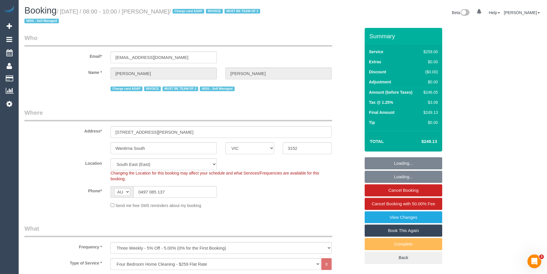
select select "object:1349"
select select "number:30"
select select "number:14"
select select "number:19"
select select "number:23"
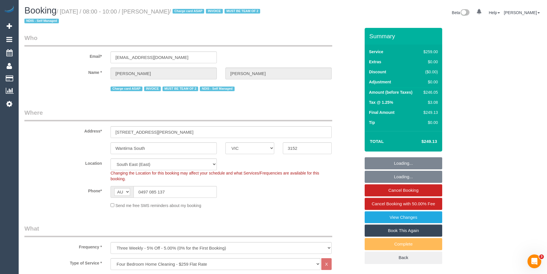
select select "number:33"
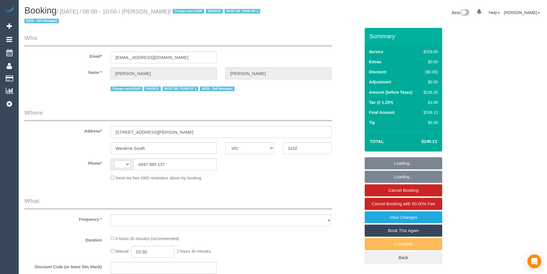
select select "VIC"
select select "object:359"
select select "string:stripe-pm_1QuObe2GScqysDRV6ciYV9Fc"
select select "number:30"
select select "number:14"
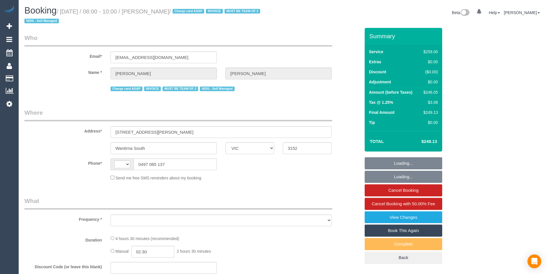
select select "number:19"
select select "number:23"
select select "number:33"
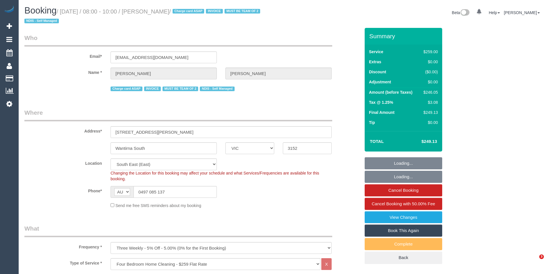
select select "string:AU"
select select "object:620"
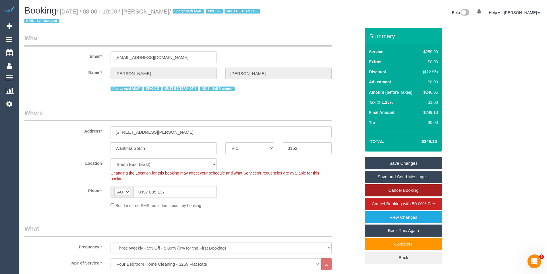
click at [413, 191] on link "Cancel Booking" at bounding box center [404, 190] width 78 height 12
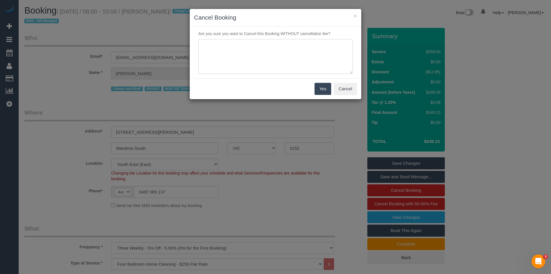
click at [247, 56] on textarea at bounding box center [275, 56] width 154 height 35
type textarea "No cover available at requested time - via email - BB"
click at [326, 91] on button "Yes" at bounding box center [323, 89] width 17 height 12
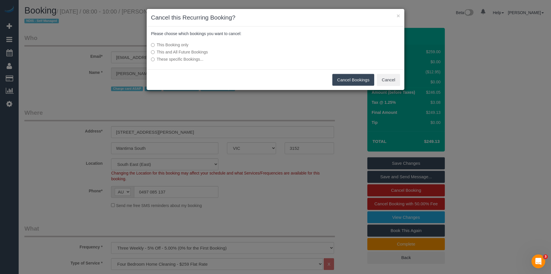
click at [342, 81] on button "Cancel Bookings" at bounding box center [353, 80] width 42 height 12
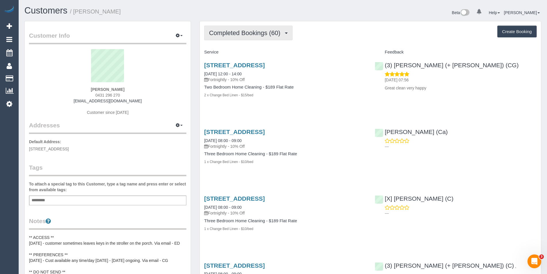
click at [282, 34] on span "Completed Bookings (60)" at bounding box center [246, 32] width 74 height 7
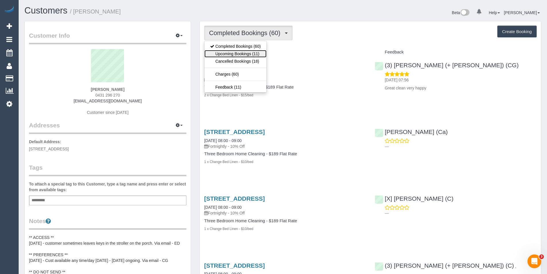
click at [261, 54] on link "Upcoming Bookings (11)" at bounding box center [235, 53] width 62 height 7
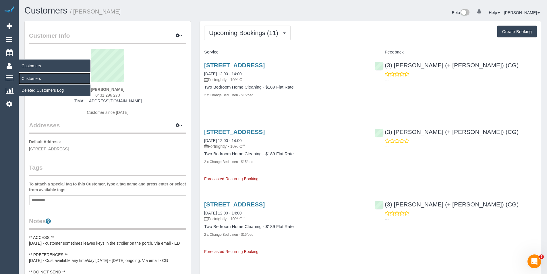
click at [32, 77] on link "Customers" at bounding box center [55, 78] width 72 height 11
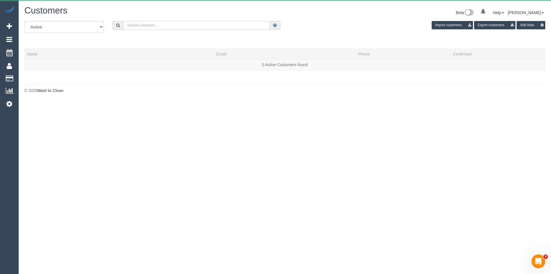
drag, startPoint x: 167, startPoint y: 21, endPoint x: 169, endPoint y: 24, distance: 3.5
click at [167, 21] on input "text" at bounding box center [196, 25] width 146 height 9
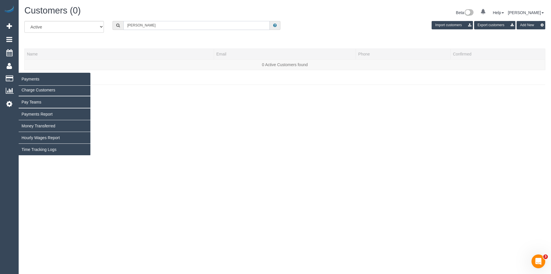
type input "Annie bree"
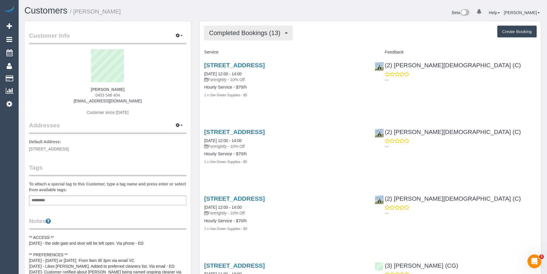
click at [262, 31] on span "Completed Bookings (13)" at bounding box center [246, 32] width 74 height 7
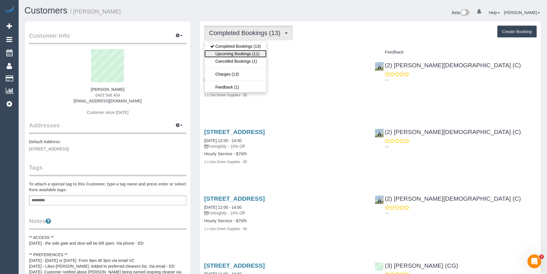
click at [261, 51] on link "Upcoming Bookings (11)" at bounding box center [235, 53] width 62 height 7
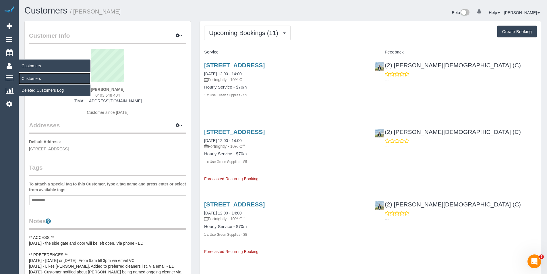
click at [25, 75] on link "Customers" at bounding box center [55, 78] width 72 height 11
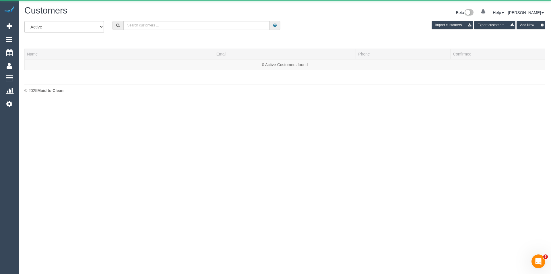
click at [126, 31] on div "All Active Archived Import customers Export customers Add New" at bounding box center [285, 29] width 530 height 16
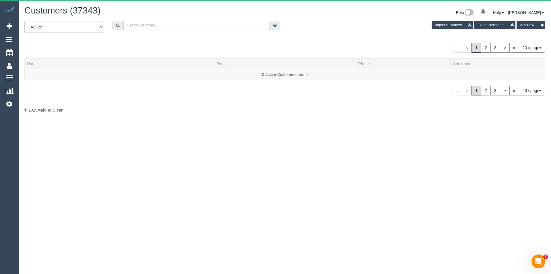
drag, startPoint x: 129, startPoint y: 29, endPoint x: 125, endPoint y: 25, distance: 5.5
click at [129, 29] on input "text" at bounding box center [196, 25] width 146 height 9
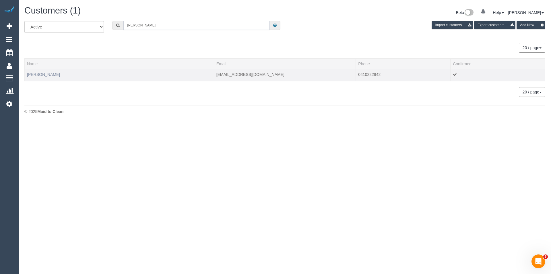
type input "Michael Care"
click at [36, 72] on link "Michael Carey" at bounding box center [43, 74] width 33 height 5
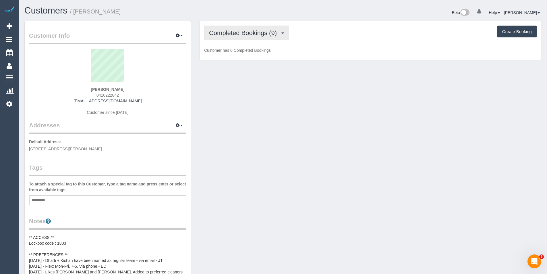
click at [230, 35] on span "Completed Bookings (9)" at bounding box center [244, 32] width 71 height 7
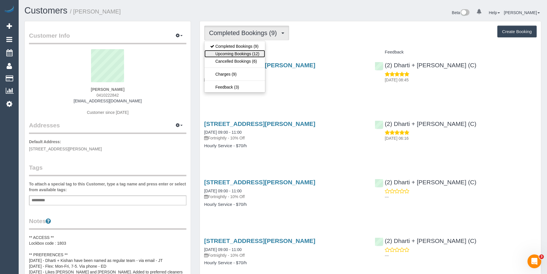
click at [233, 52] on link "Upcoming Bookings (12)" at bounding box center [234, 53] width 61 height 7
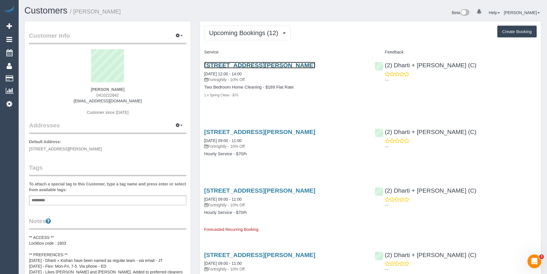
click at [293, 63] on link "10a Olive Grove, Pascoe Vale, VIC 3044" at bounding box center [259, 65] width 111 height 7
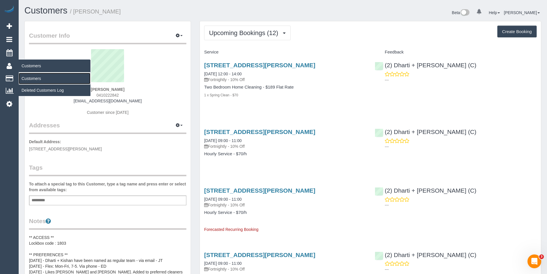
click at [27, 77] on link "Customers" at bounding box center [55, 78] width 72 height 11
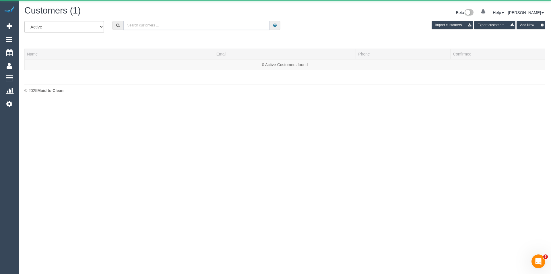
click at [162, 25] on input "text" at bounding box center [196, 25] width 146 height 9
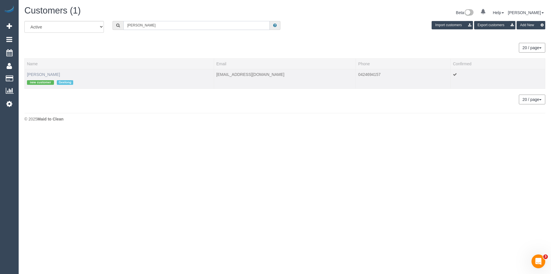
type input "Emily gar"
click at [53, 74] on link "Emily Garimort" at bounding box center [43, 74] width 33 height 5
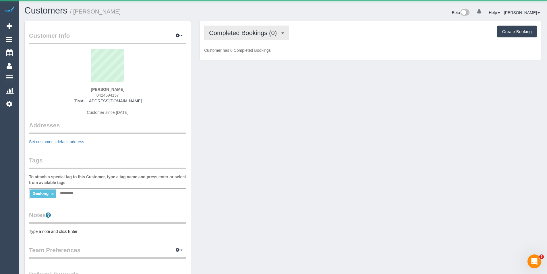
click at [269, 29] on span "Completed Bookings (0)" at bounding box center [244, 32] width 71 height 7
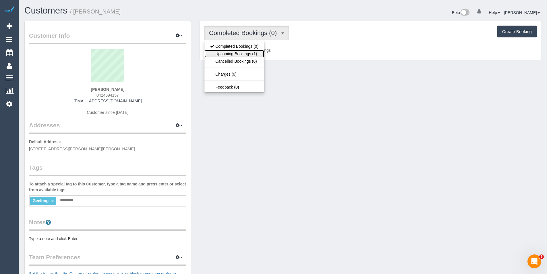
click at [256, 51] on link "Upcoming Bookings (1)" at bounding box center [234, 53] width 60 height 7
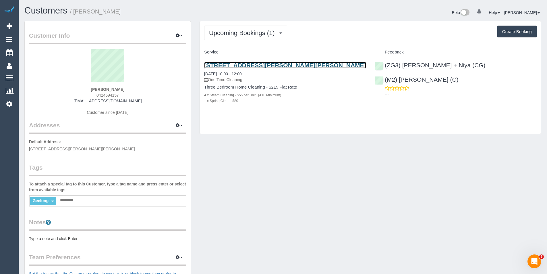
click at [282, 65] on link "65 Minerva Road, Herne Hill, VIC 3218" at bounding box center [285, 65] width 162 height 7
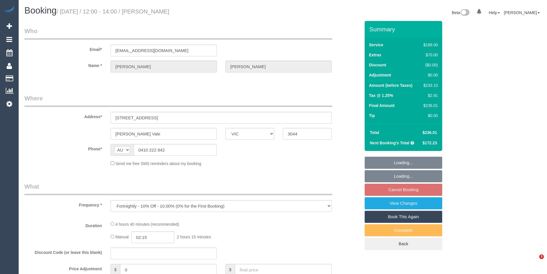
select select "VIC"
select select "object:723"
select select "number:28"
select select "number:16"
select select "number:19"
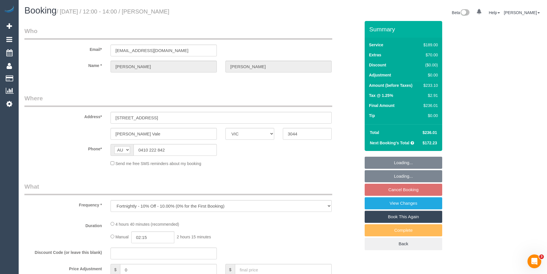
select select "number:22"
select select "number:34"
select select "number:12"
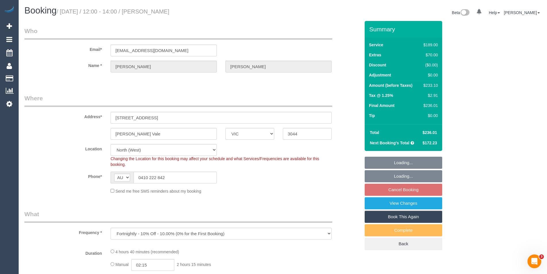
select select "string:stripe-pm_1R2l4t2GScqysDRVY5XYVGaZ"
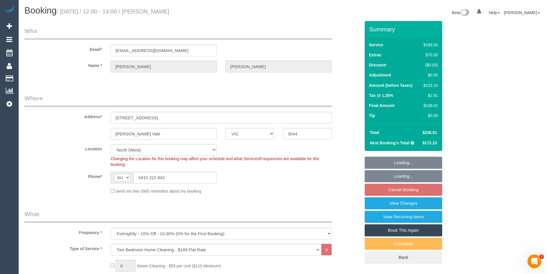
select select "spot3"
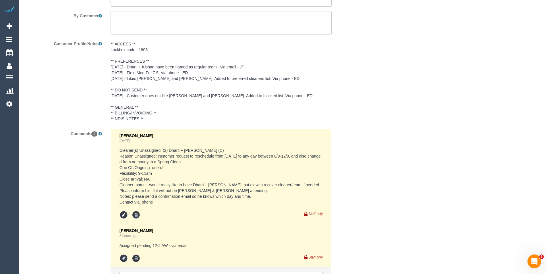
scroll to position [1055, 0]
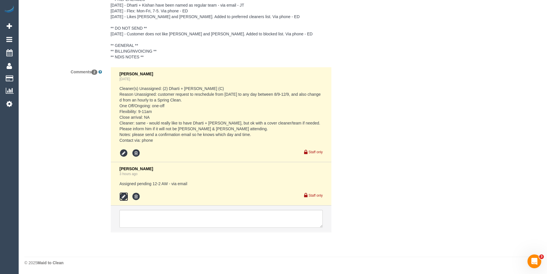
click at [126, 198] on icon at bounding box center [123, 196] width 9 height 9
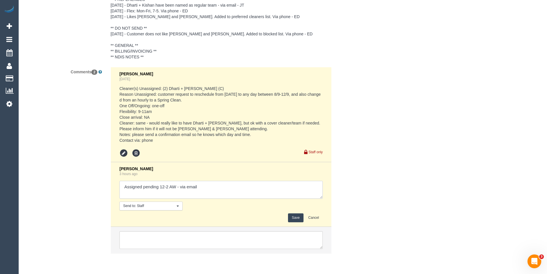
click at [208, 191] on textarea at bounding box center [220, 190] width 203 height 18
type textarea "Assigned pending 12-2 AW - via email // confirmed"
click at [291, 216] on button "Save" at bounding box center [295, 217] width 15 height 9
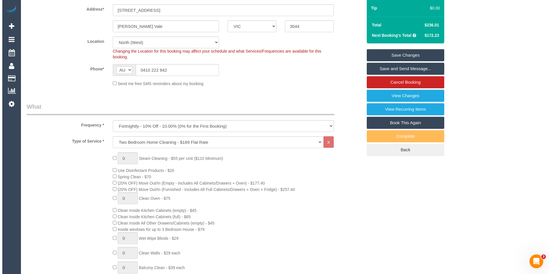
scroll to position [0, 0]
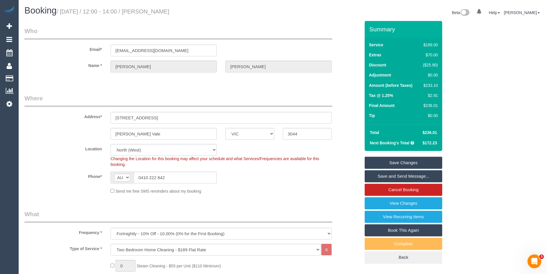
click at [393, 173] on link "Save and Send Message..." at bounding box center [404, 176] width 78 height 12
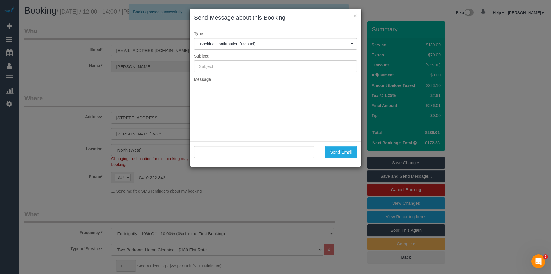
type input "Booking Confirmed"
type input ""Michael Carey" <michaelheathcarey@gmail.com>"
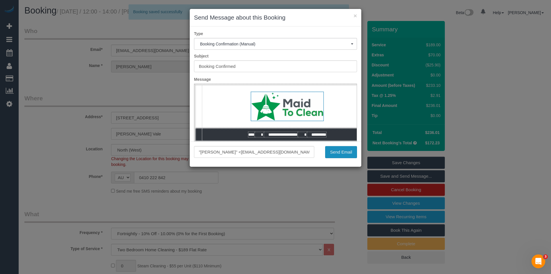
click at [337, 153] on button "Send Email" at bounding box center [341, 152] width 32 height 12
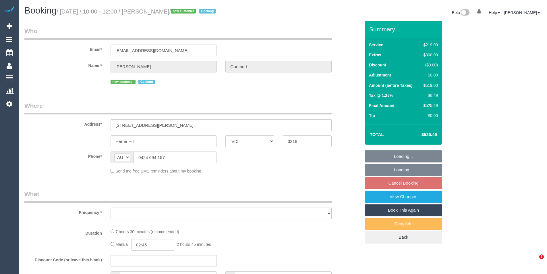
select select "VIC"
select select "string:stripe-pm_1S2LLt2GScqysDRVYYWx6Ypj"
select select "object:730"
select select "number:29"
select select "number:14"
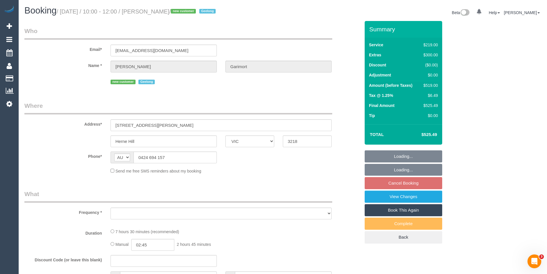
select select "number:18"
select select "number:22"
select select "number:26"
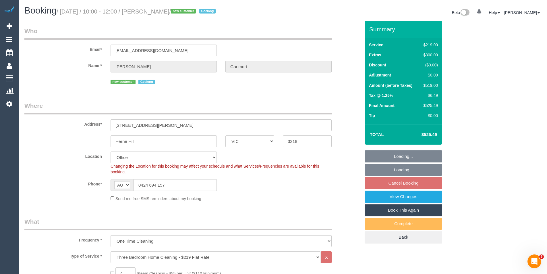
select select "object:847"
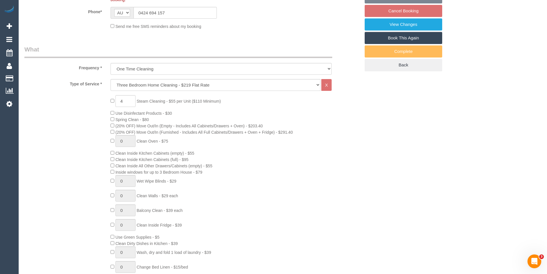
scroll to position [172, 0]
drag, startPoint x: 127, startPoint y: 100, endPoint x: 119, endPoint y: 102, distance: 8.4
click at [119, 102] on input "4" at bounding box center [125, 101] width 20 height 12
type input "3"
click at [217, 113] on div "3 Steam Cleaning - $55 per Unit ($110 Minimum) Use Disinfectant Products - $30 …" at bounding box center [235, 195] width 258 height 201
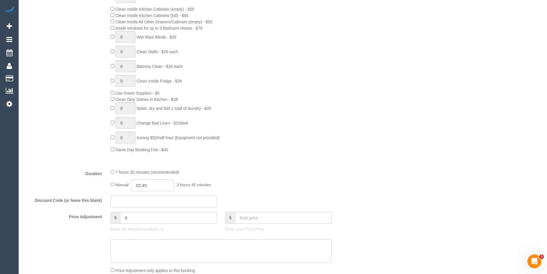
scroll to position [373, 0]
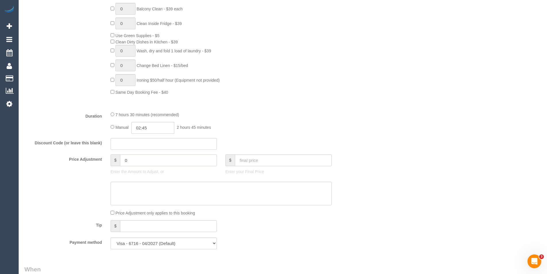
drag, startPoint x: 131, startPoint y: 162, endPoint x: 92, endPoint y: 160, distance: 39.4
click at [92, 160] on div "Price Adjustment $ 0 Enter the Amount to Adjust, or $ Enter your Final Price" at bounding box center [192, 165] width 345 height 23
type input "27.5"
click at [129, 188] on textarea at bounding box center [221, 193] width 221 height 24
type textarea "[DATE] - Steam cleaning of hallway -BB"
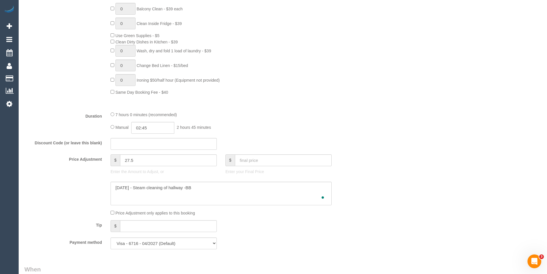
click at [395, 157] on div "Who Email* [EMAIL_ADDRESS][DOMAIN_NAME] Name * [PERSON_NAME] new customer [GEOG…" at bounding box center [282, 250] width 517 height 1204
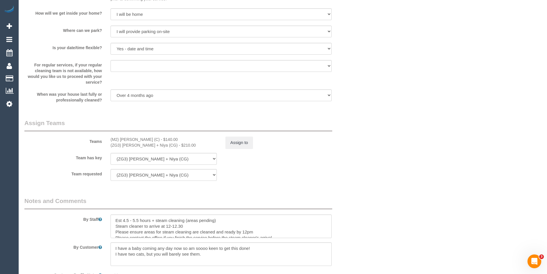
scroll to position [833, 0]
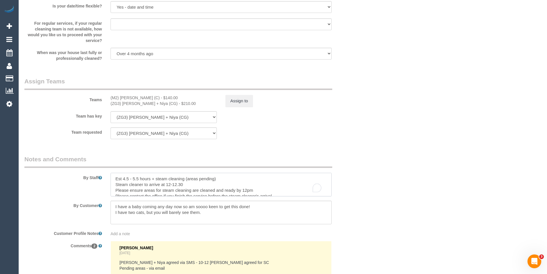
drag, startPoint x: 222, startPoint y: 178, endPoint x: 186, endPoint y: 179, distance: 35.6
click at [186, 179] on textarea "To enrich screen reader interactions, please activate Accessibility in Grammarl…" at bounding box center [221, 185] width 221 height 24
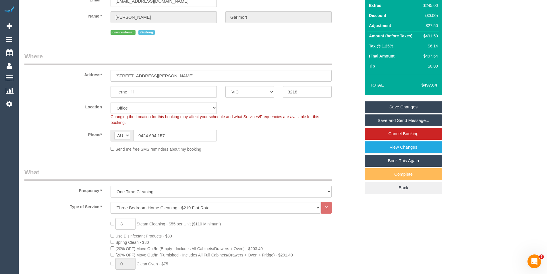
scroll to position [0, 0]
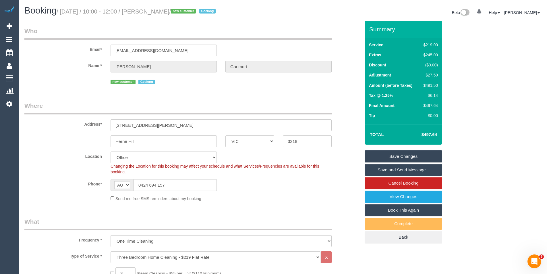
type textarea "Est 4.5 - 5.5 hours + steam cleaning of 1 bedroom, hallway + lounge Steam clean…"
click at [381, 168] on link "Save and Send Message..." at bounding box center [404, 170] width 78 height 12
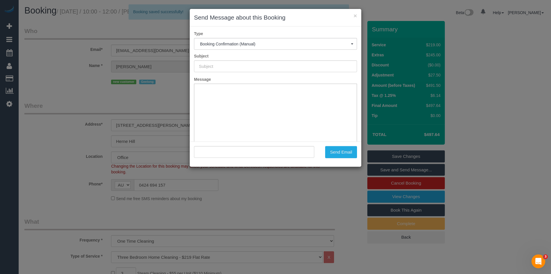
type input "Booking Confirmed"
type input ""[PERSON_NAME]" <[EMAIL_ADDRESS][DOMAIN_NAME]>"
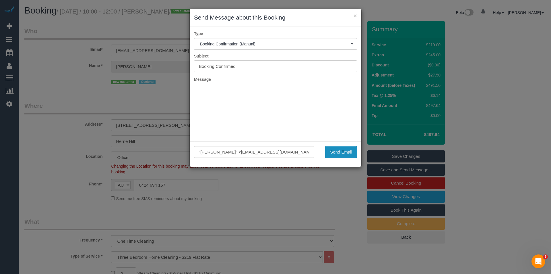
click at [338, 152] on button "Send Email" at bounding box center [341, 152] width 32 height 12
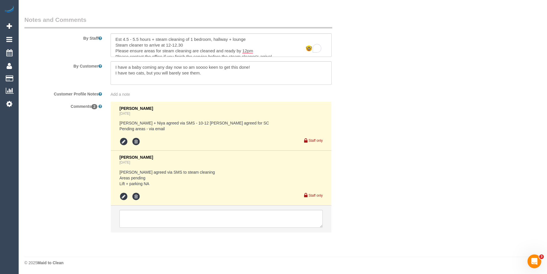
scroll to position [6, 0]
click at [123, 198] on icon at bounding box center [123, 196] width 9 height 9
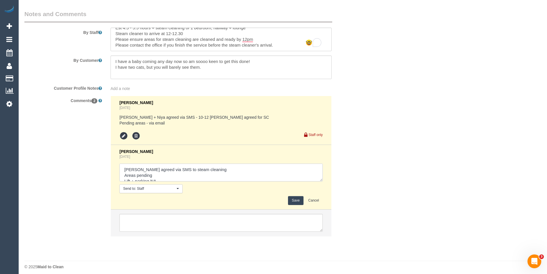
click at [165, 181] on textarea at bounding box center [220, 172] width 203 height 18
type textarea "[PERSON_NAME] agreed via SMS to steam cleaning Areas pending // conf via email …"
click at [294, 205] on button "Save" at bounding box center [295, 200] width 15 height 9
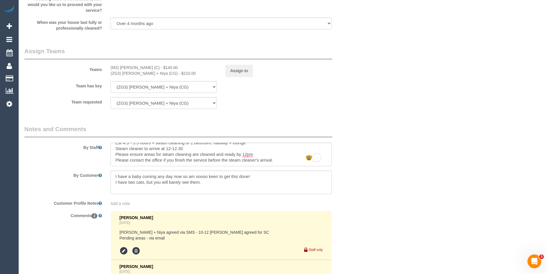
scroll to position [855, 0]
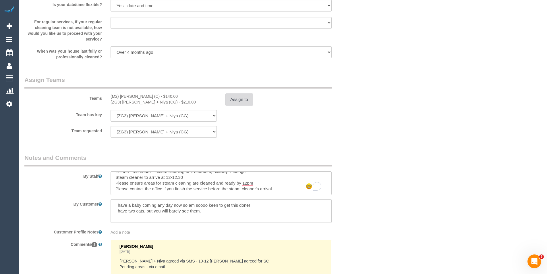
click at [244, 102] on button "Assign to" at bounding box center [239, 99] width 28 height 12
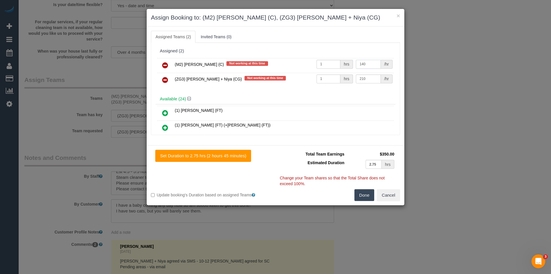
drag, startPoint x: 369, startPoint y: 62, endPoint x: 312, endPoint y: 67, distance: 56.8
click at [312, 67] on tr "(M2) [PERSON_NAME] (C) Not working at this time 1 hrs 140 /hr" at bounding box center [275, 65] width 237 height 15
drag, startPoint x: 364, startPoint y: 64, endPoint x: 339, endPoint y: 64, distance: 25.3
click at [339, 64] on tr "(M2) [PERSON_NAME] (C) Not working at this time 1 hrs 192 /hr" at bounding box center [275, 65] width 237 height 15
type input "122.5"
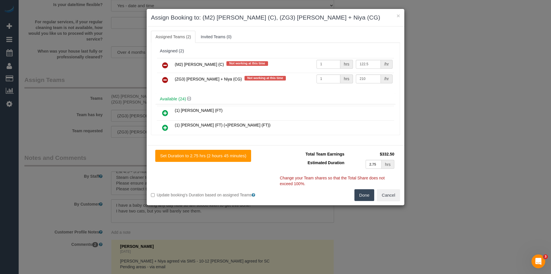
click at [367, 192] on button "Done" at bounding box center [365, 195] width 20 height 12
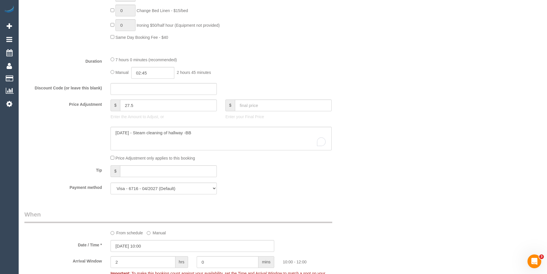
scroll to position [488, 0]
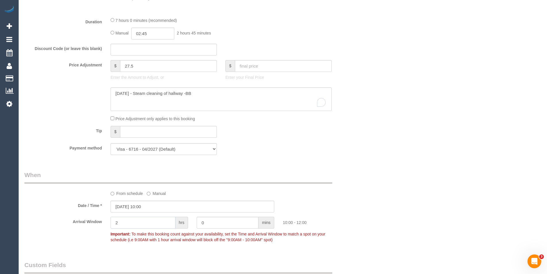
drag, startPoint x: 141, startPoint y: 221, endPoint x: 40, endPoint y: 219, distance: 100.8
click at [41, 220] on div "Arrival Window 2 hrs 0 mins 10:00 - 12:00 Important: To make this booking count…" at bounding box center [192, 230] width 345 height 28
type input "1"
click at [397, 177] on div "Who Email* [EMAIL_ADDRESS][DOMAIN_NAME] Name * [PERSON_NAME] new customer [GEOG…" at bounding box center [282, 166] width 517 height 1224
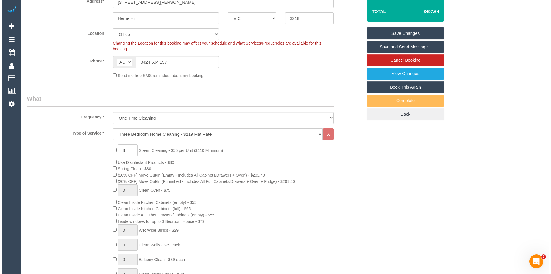
scroll to position [0, 0]
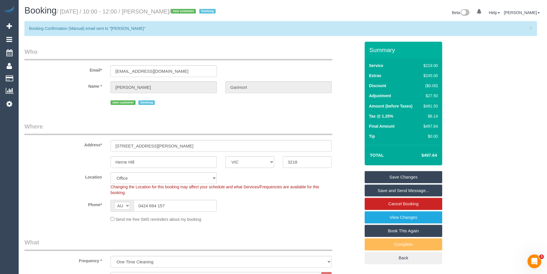
click at [397, 177] on link "Save Changes" at bounding box center [404, 177] width 78 height 12
